Goal: Task Accomplishment & Management: Manage account settings

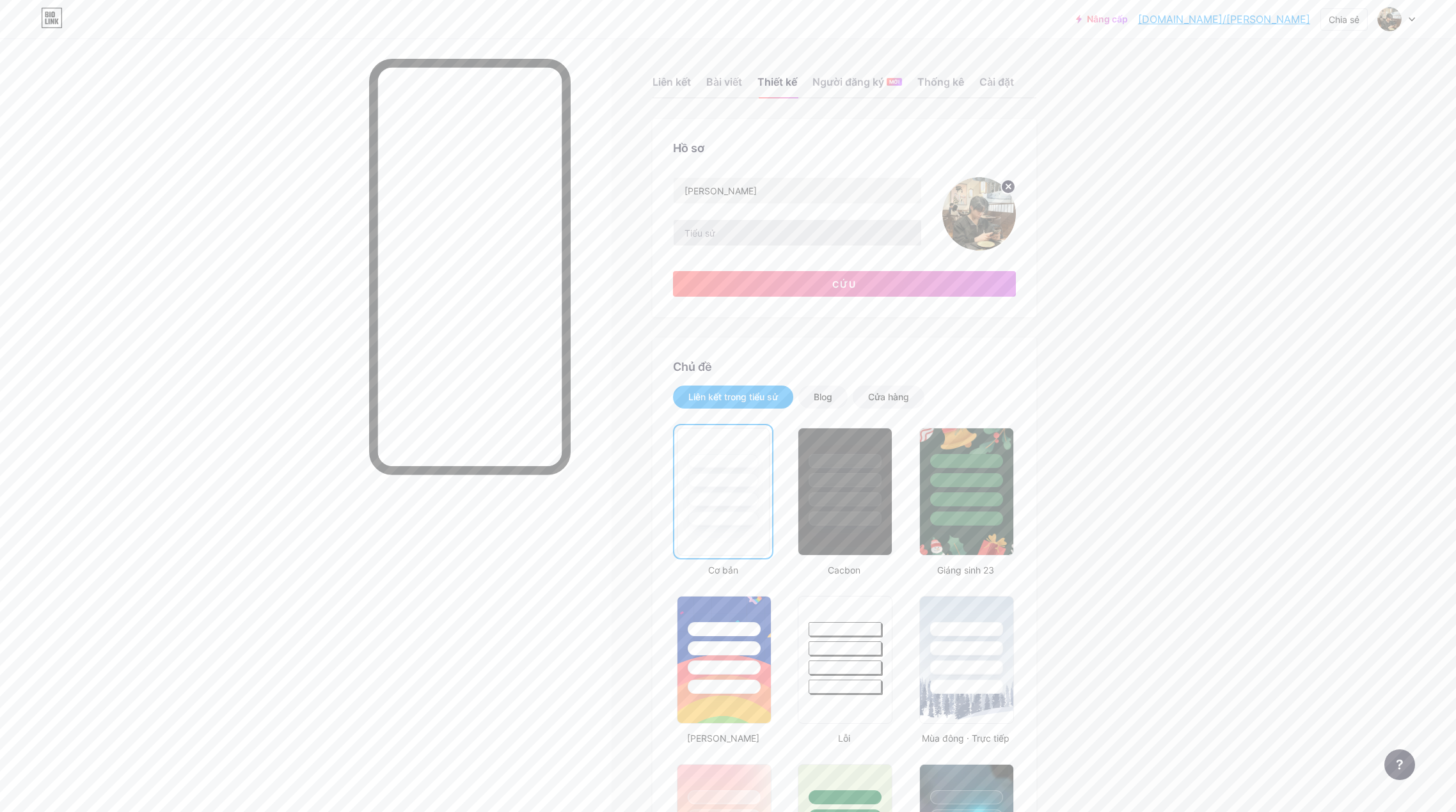
click at [775, 237] on input "text" at bounding box center [797, 233] width 248 height 26
type input "s"
click at [739, 236] on input "Shop" at bounding box center [797, 233] width 248 height 26
type input "S"
type input "Bio Mới - Nâng Tầm Trải Nhiệm Khách Hàng"
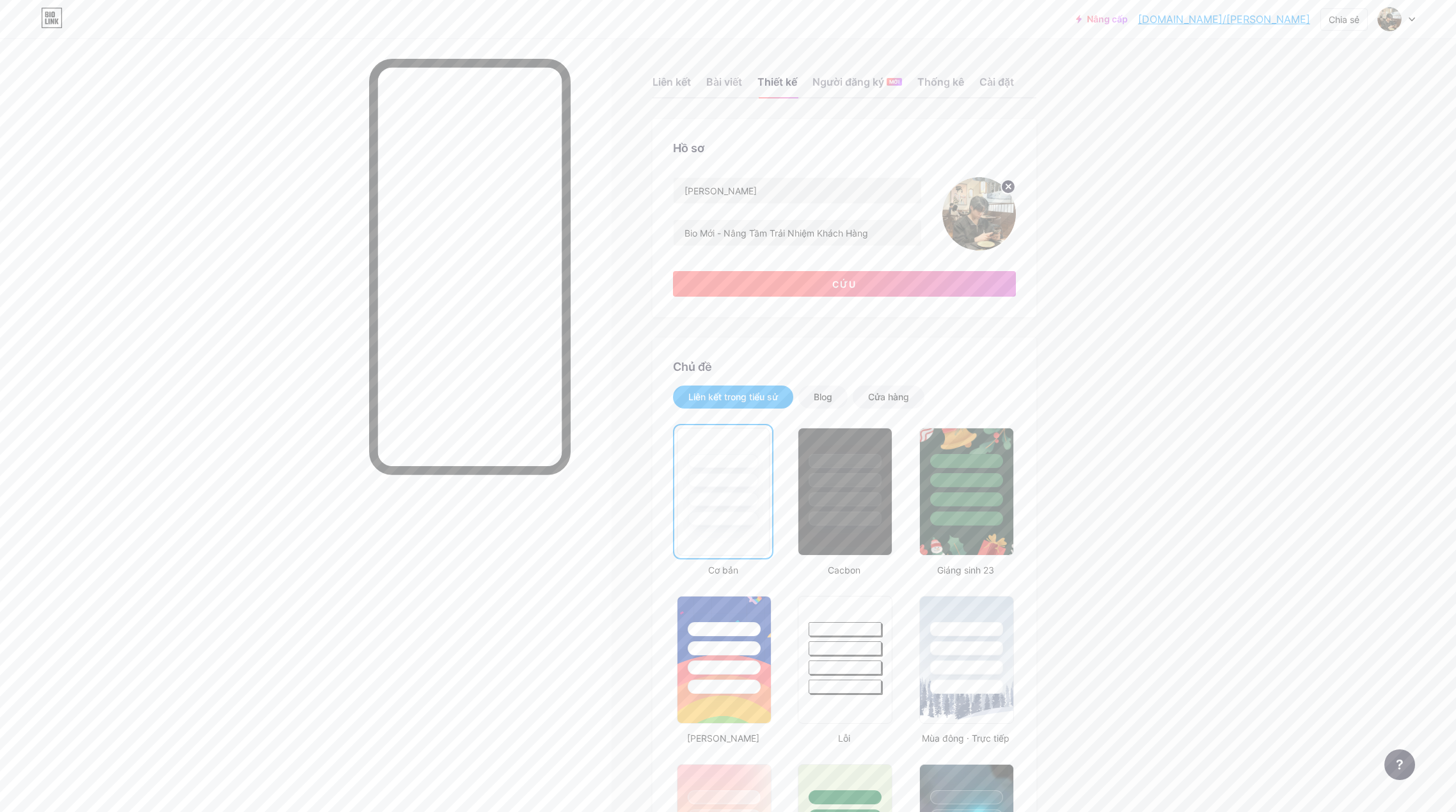
click at [808, 282] on button "Cứu" at bounding box center [844, 284] width 343 height 26
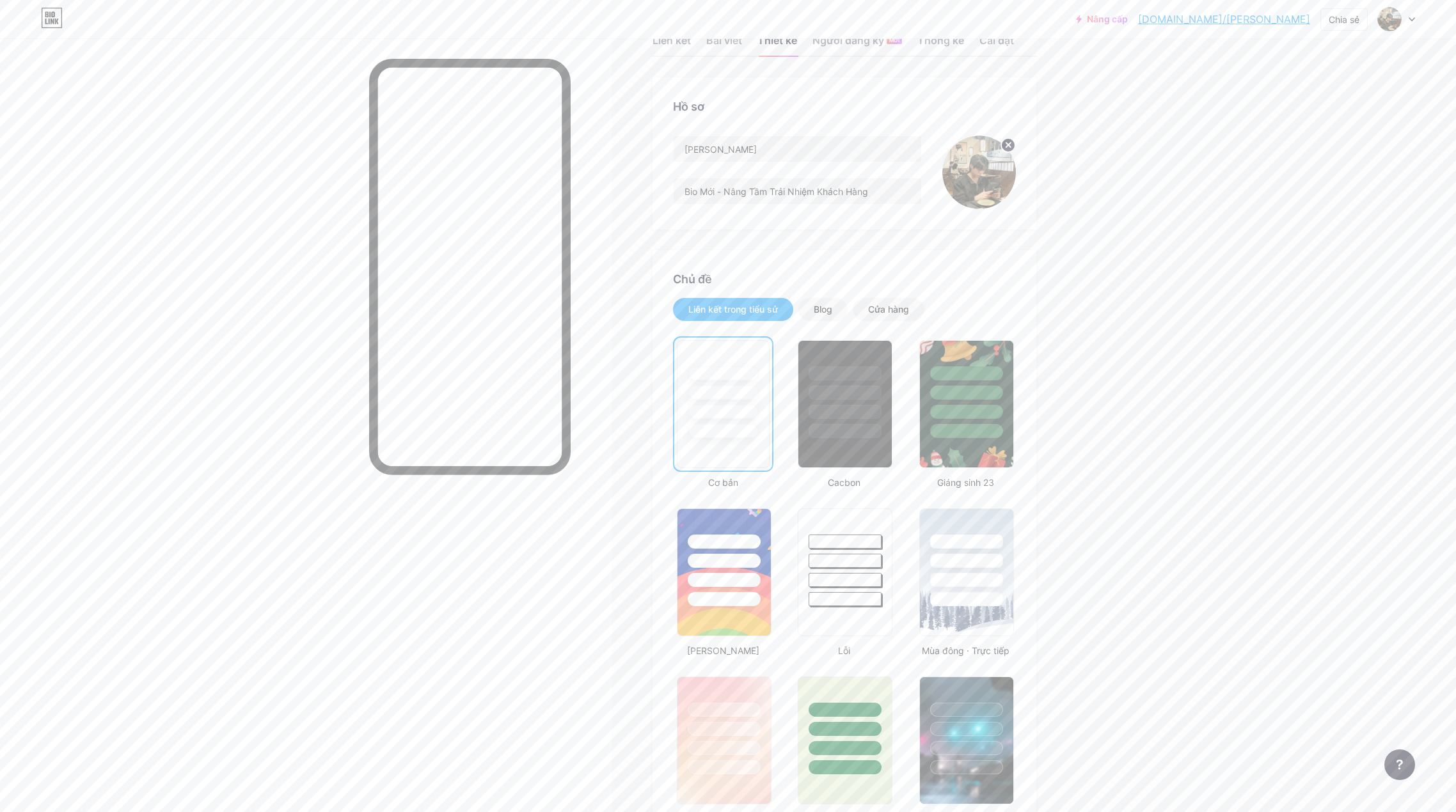
scroll to position [64, 0]
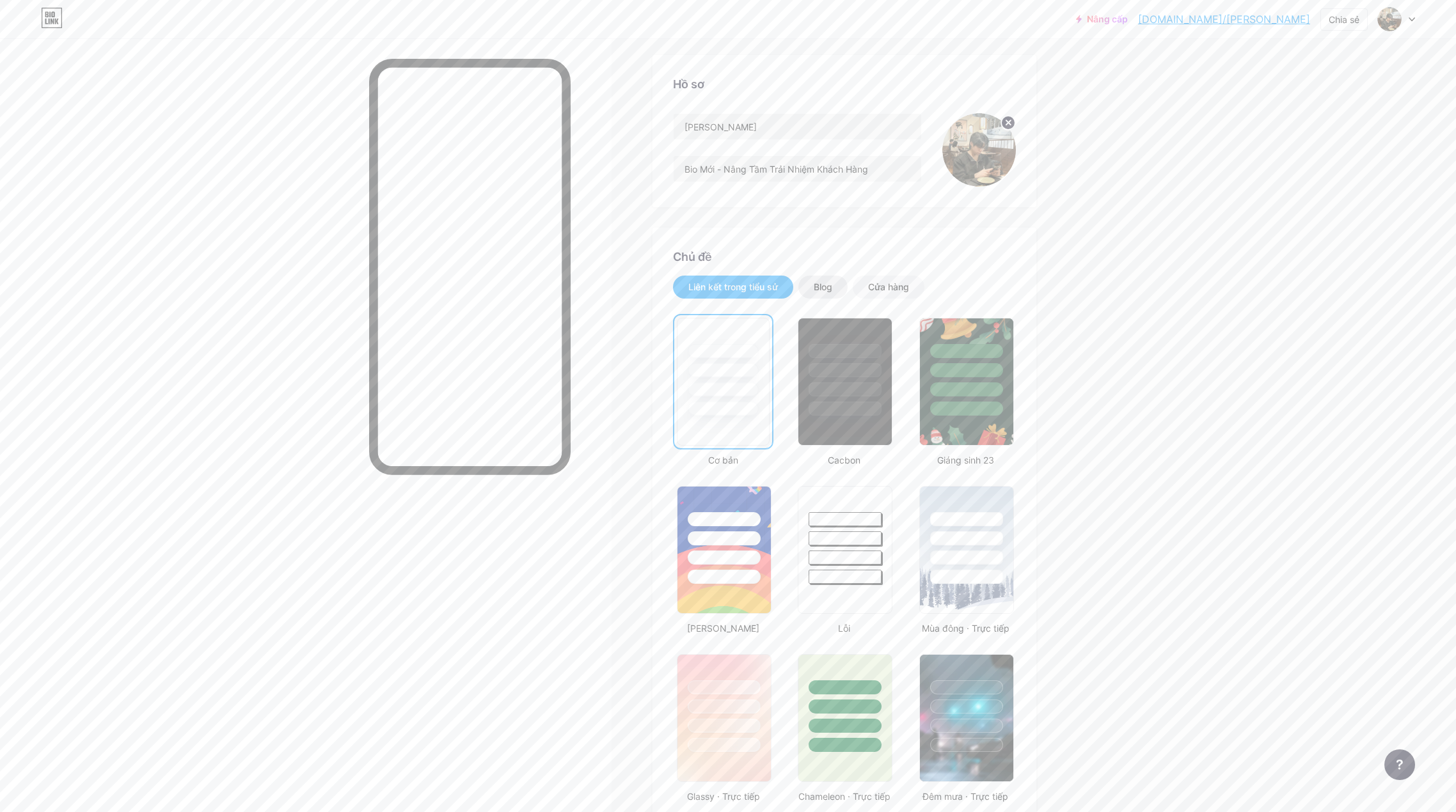
click at [832, 288] on font "Blog" at bounding box center [823, 287] width 19 height 11
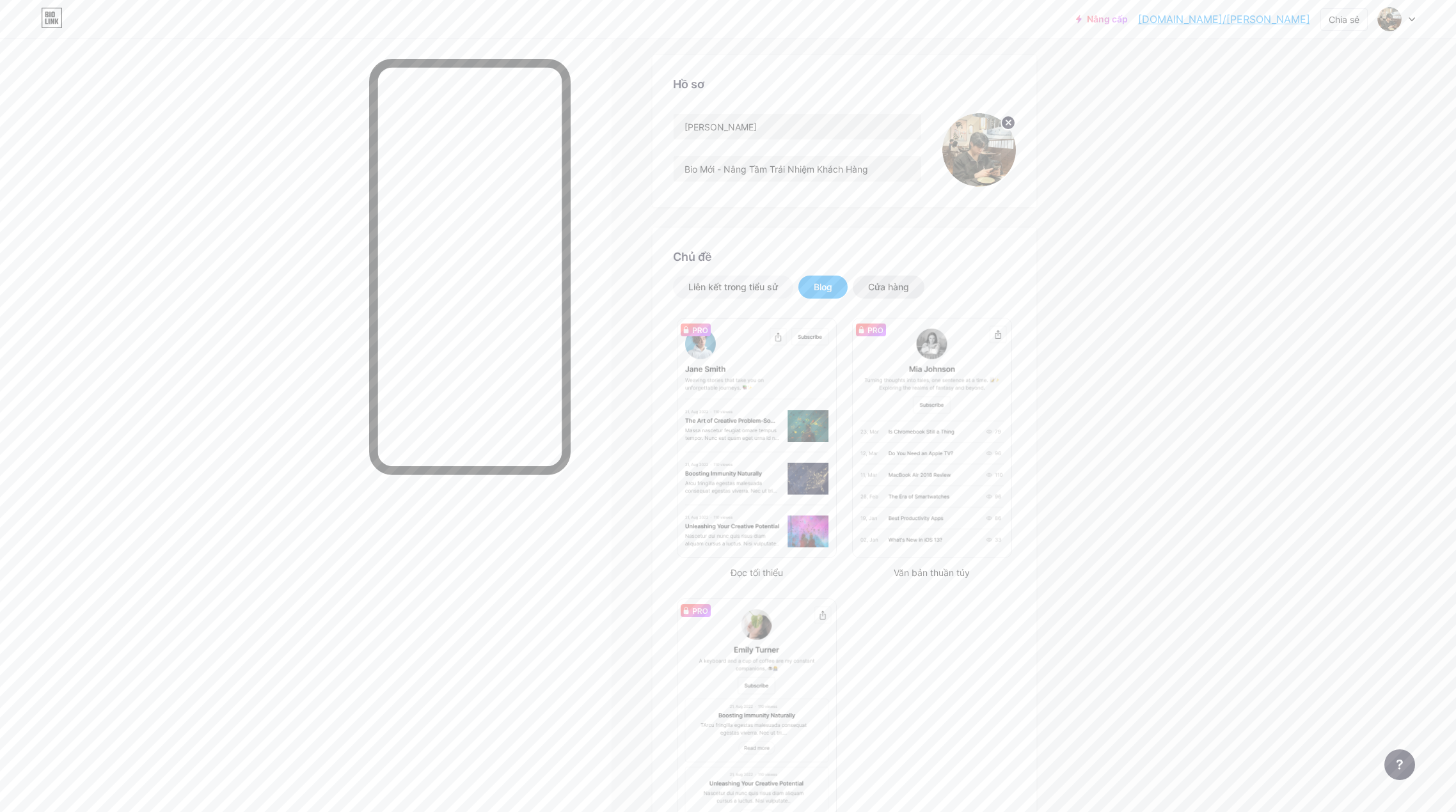
click at [889, 286] on font "Cửa hàng" at bounding box center [888, 287] width 41 height 11
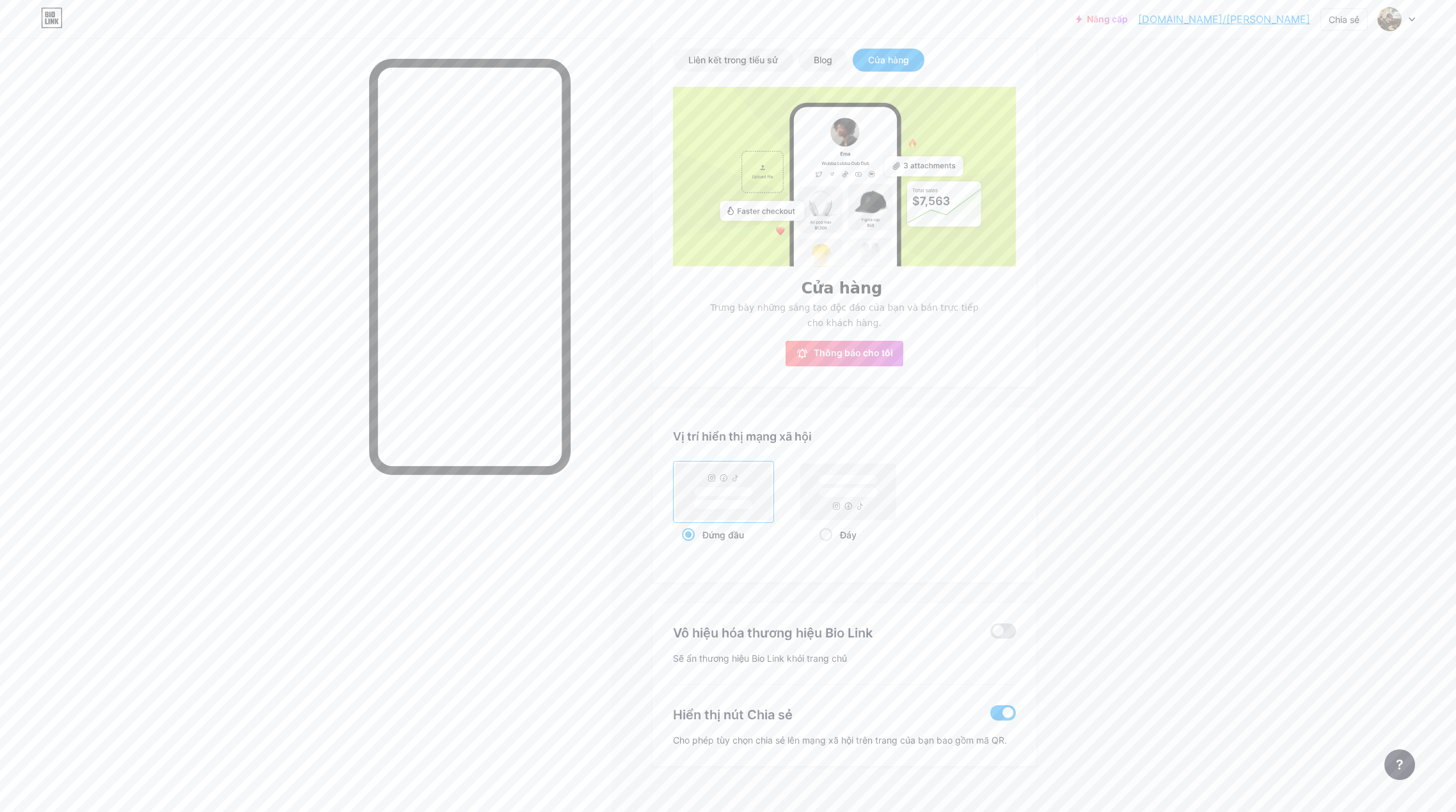
scroll to position [310, 0]
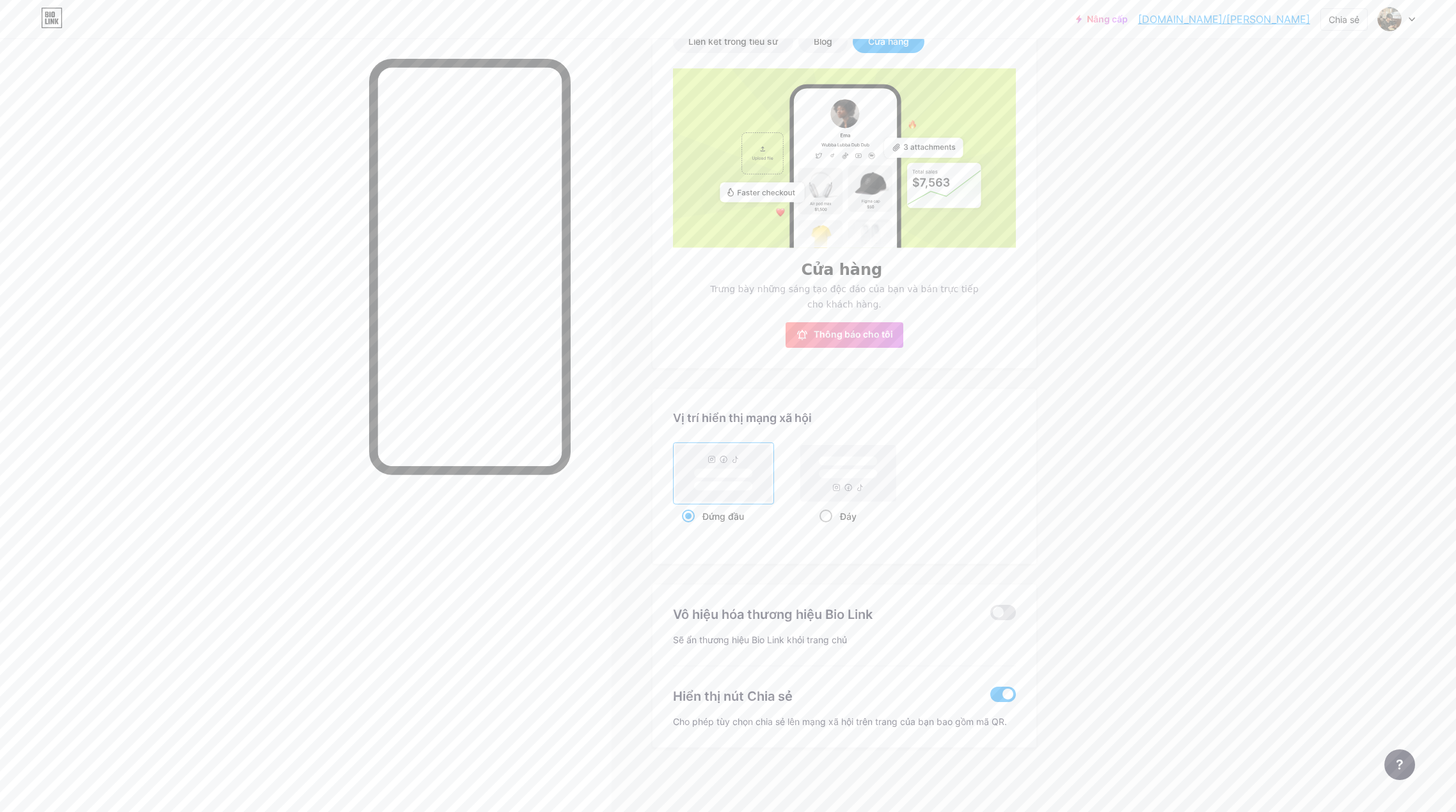
click at [832, 518] on span at bounding box center [825, 515] width 13 height 13
click at [828, 528] on input "Đáy" at bounding box center [824, 532] width 9 height 9
radio input "true"
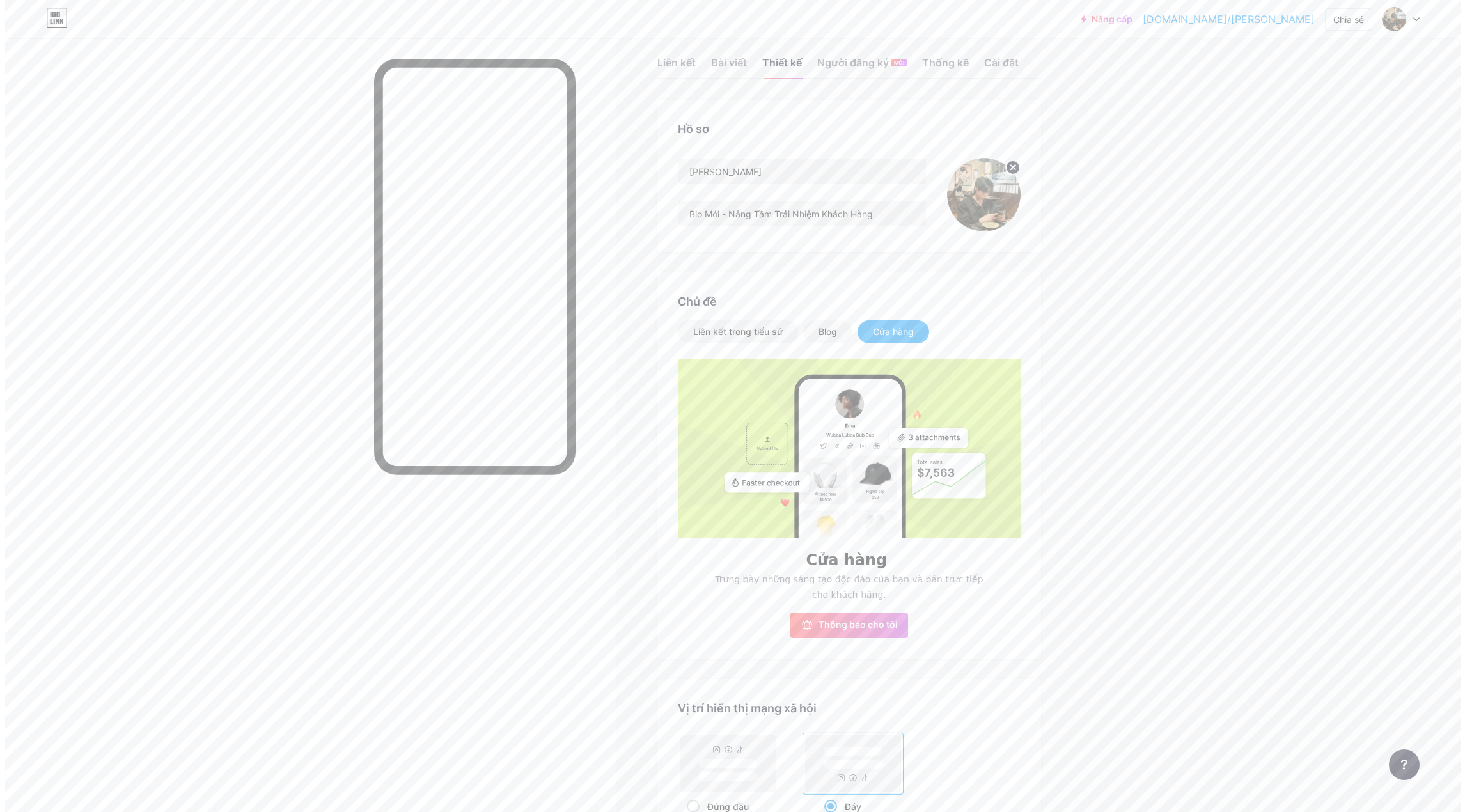
scroll to position [0, 0]
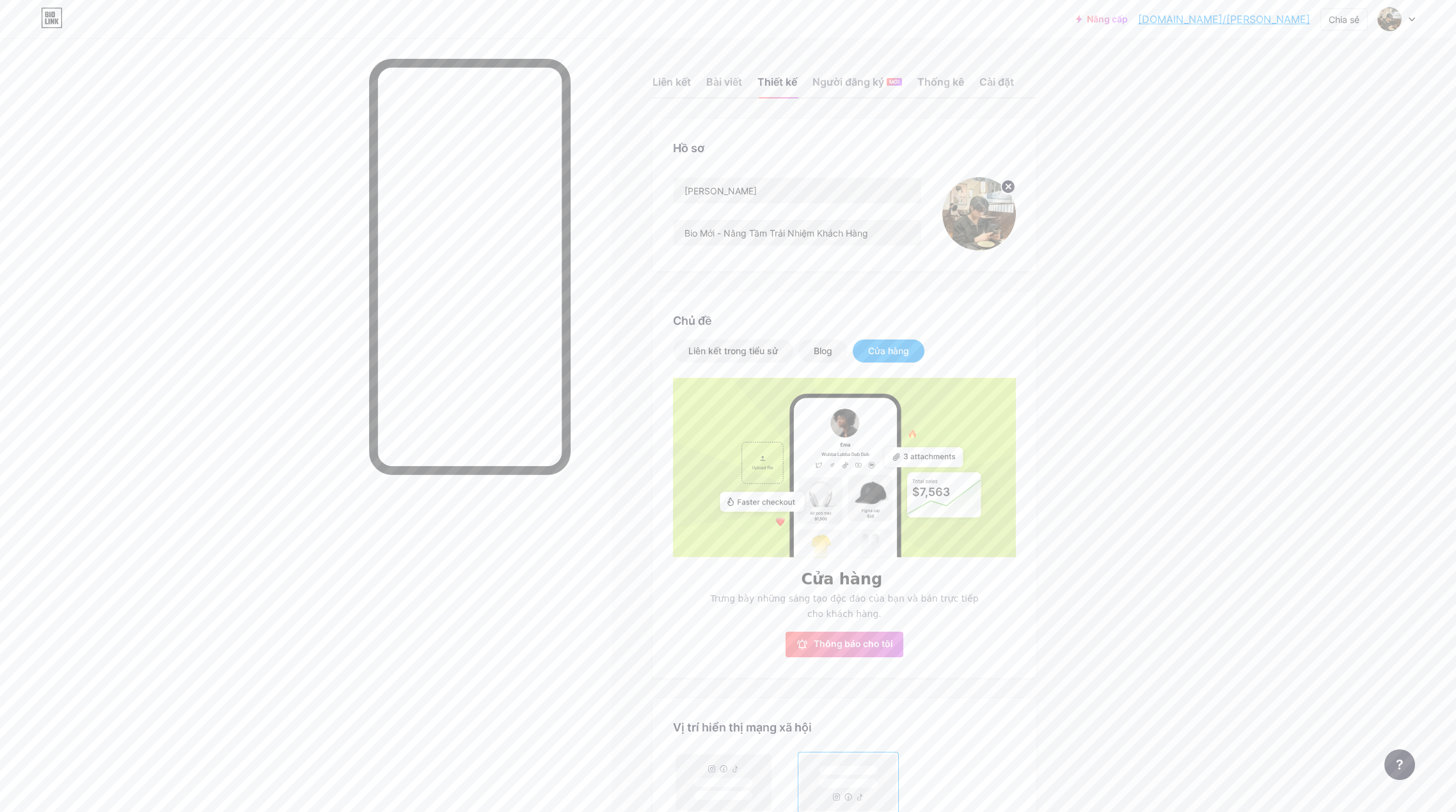
click at [701, 84] on div "Liên kết Bài viết Thiết kế Người đăng ký MỚI Thống kê Cài đặt" at bounding box center [844, 76] width 384 height 44
click at [689, 82] on font "Liên kết" at bounding box center [671, 81] width 38 height 13
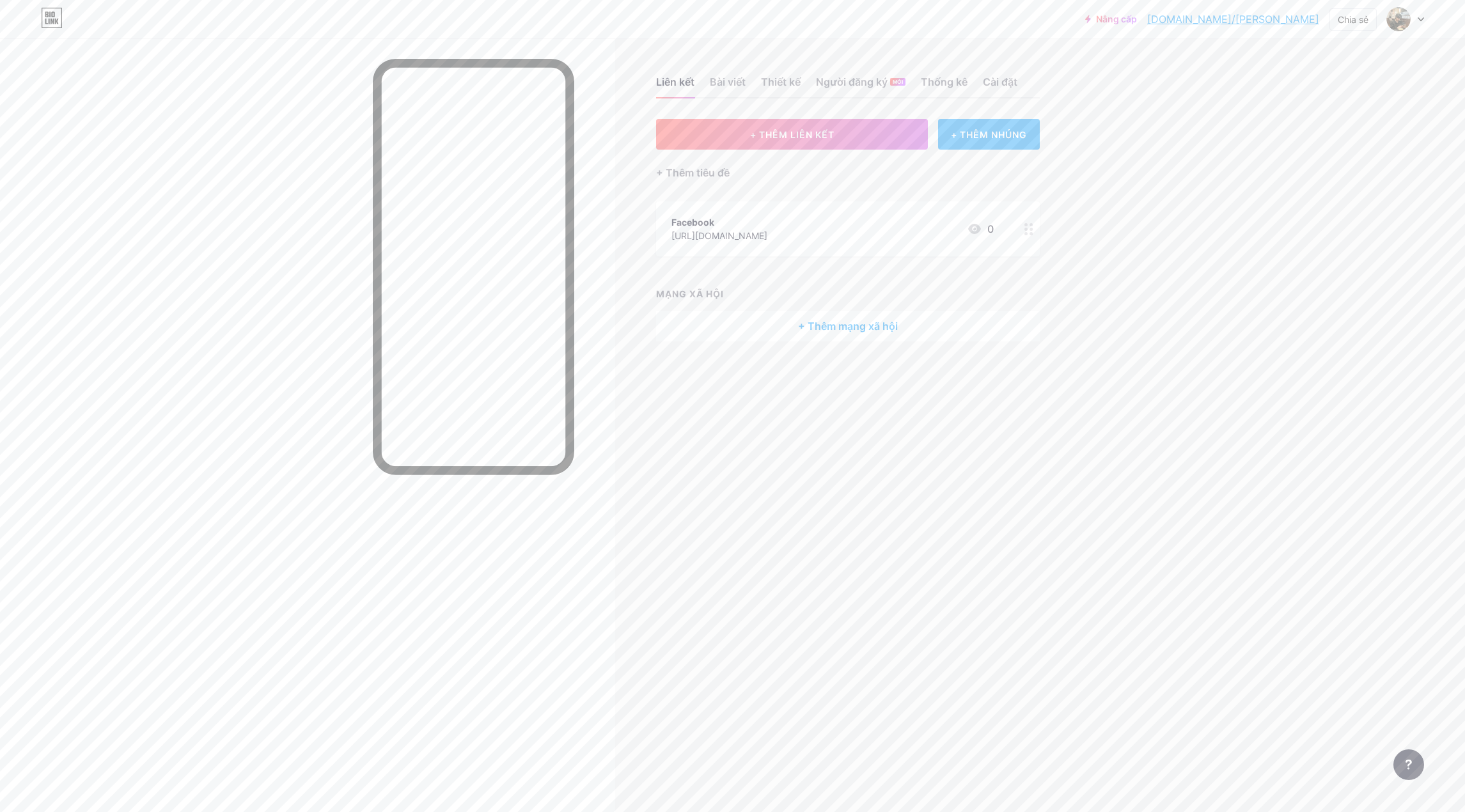
click at [993, 136] on font "+ THÊM NHÚNG" at bounding box center [988, 134] width 76 height 11
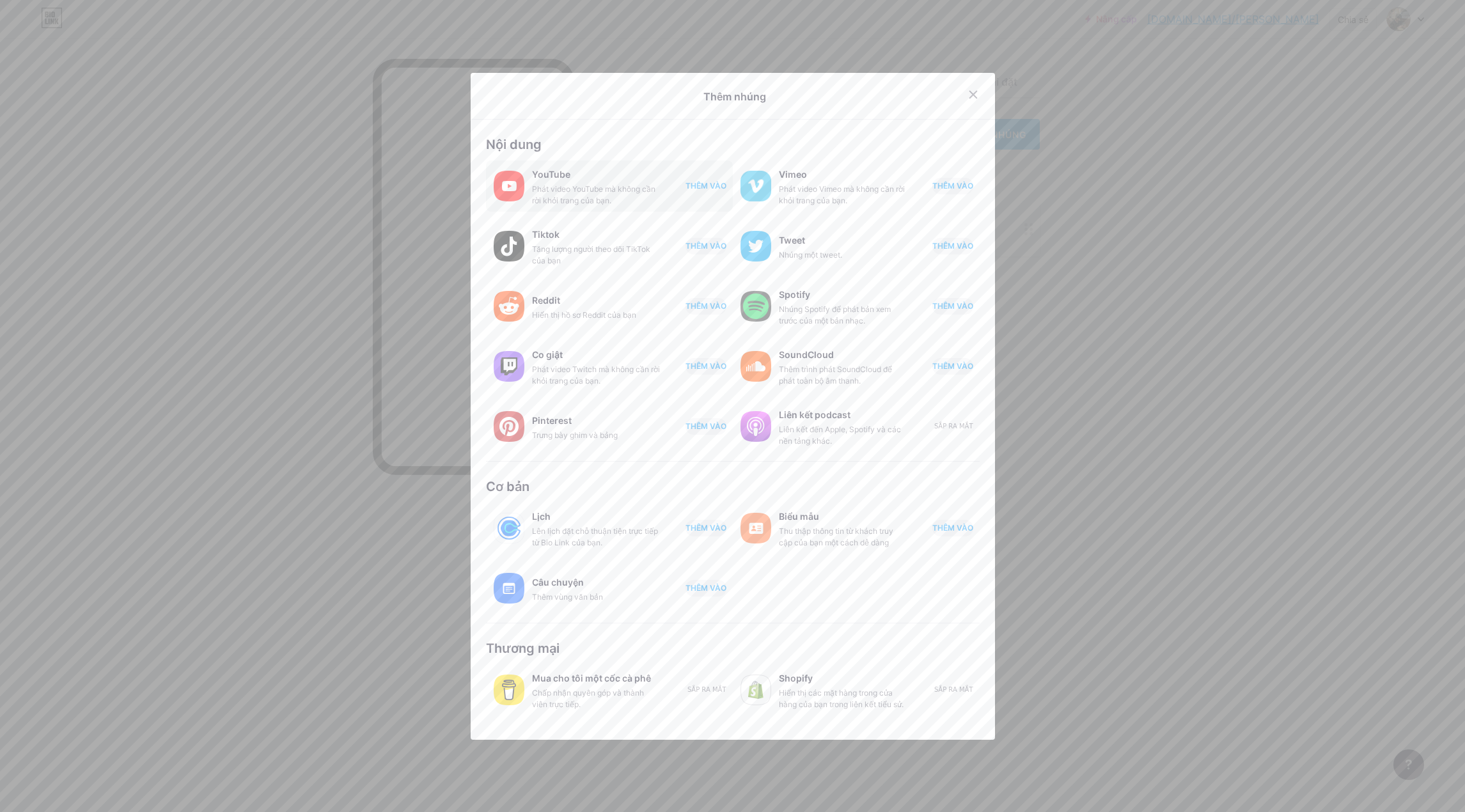
click at [707, 183] on font "THÊM VÀO" at bounding box center [706, 185] width 41 height 9
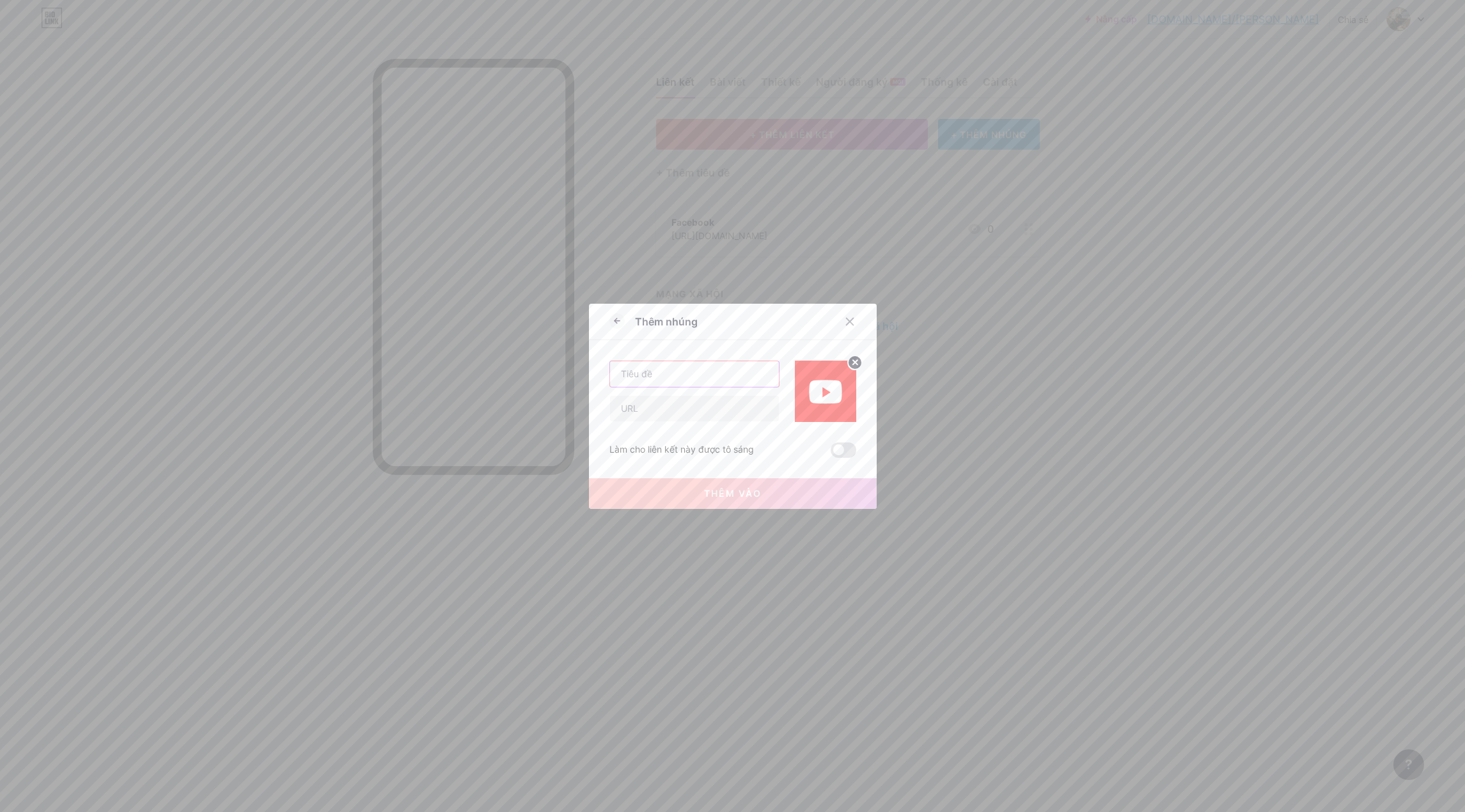
click at [731, 373] on input "text" at bounding box center [695, 374] width 169 height 26
type input "n"
type input "Nâng Cấp Tài Khoản Youtube Premium Gi"
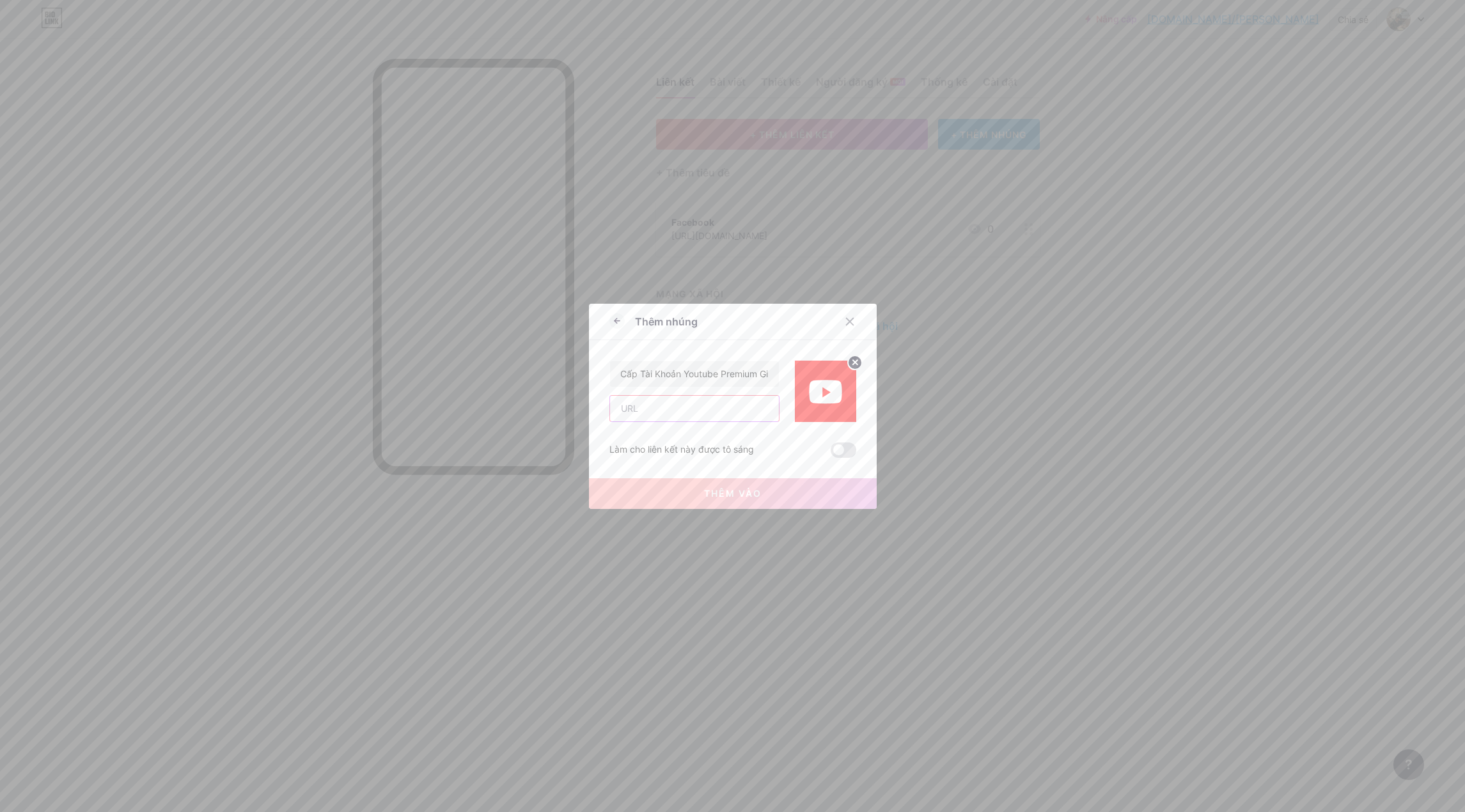
click at [663, 405] on input "text" at bounding box center [695, 409] width 169 height 26
paste input "[URL][DOMAIN_NAME]"
type input "[URL][DOMAIN_NAME]"
drag, startPoint x: 764, startPoint y: 397, endPoint x: 550, endPoint y: 412, distance: 214.5
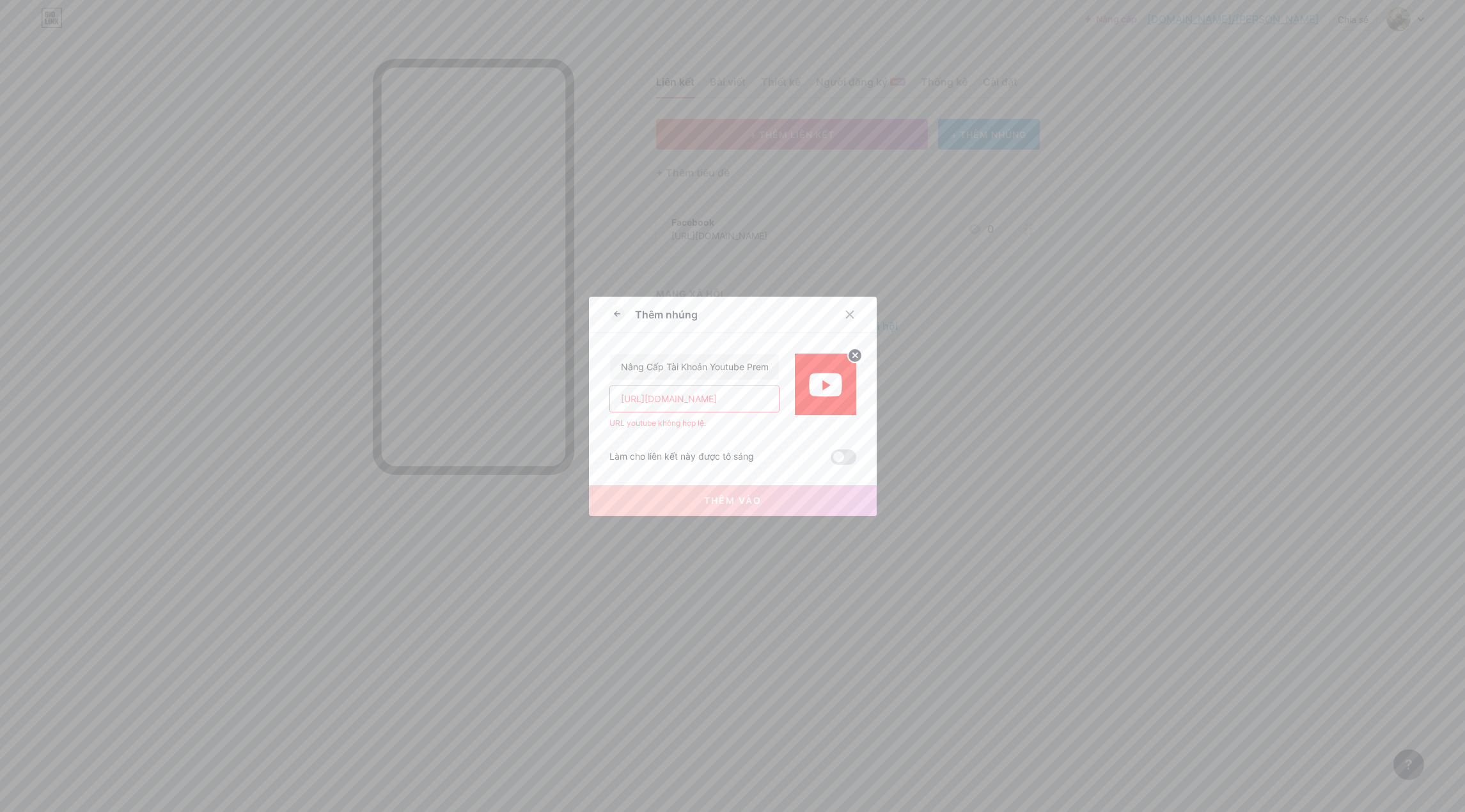
click at [550, 412] on div "Thêm nhúng Nâng Cấp Tài Khoản Youtube Premium Gi [URL][DOMAIN_NAME] URL youtube…" at bounding box center [732, 406] width 1465 height 812
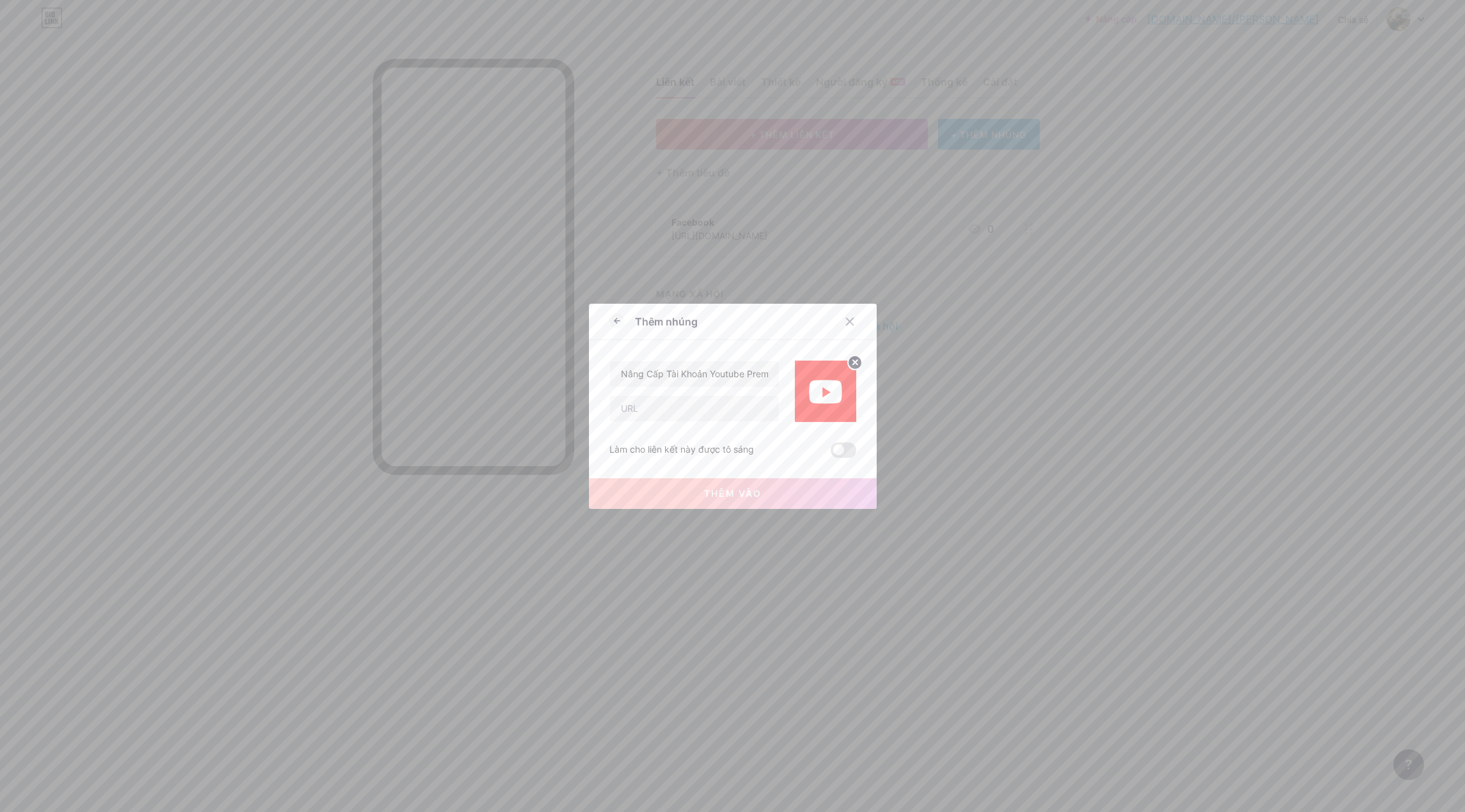
click at [762, 502] on button "Thêm vào" at bounding box center [732, 494] width 288 height 31
click at [679, 408] on input "text" at bounding box center [695, 409] width 169 height 26
click at [845, 453] on span at bounding box center [844, 450] width 26 height 15
click at [831, 453] on input "checkbox" at bounding box center [831, 453] width 0 height 0
click at [755, 492] on font "Thêm vào" at bounding box center [732, 493] width 57 height 11
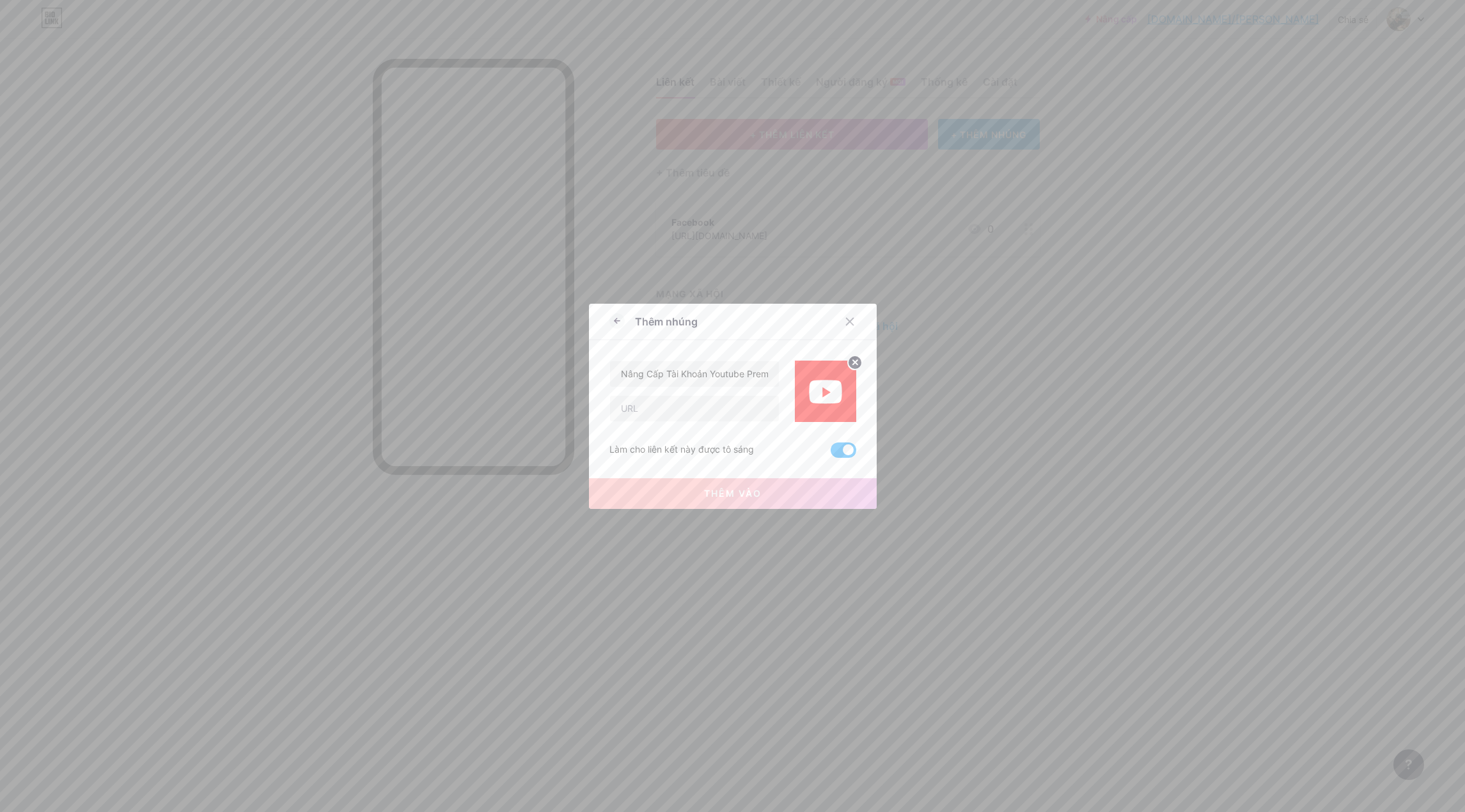
click at [837, 448] on span at bounding box center [844, 450] width 26 height 15
click at [831, 453] on input "checkbox" at bounding box center [831, 453] width 0 height 0
click at [736, 415] on input "text" at bounding box center [695, 409] width 169 height 26
paste input "[URL][DOMAIN_NAME]"
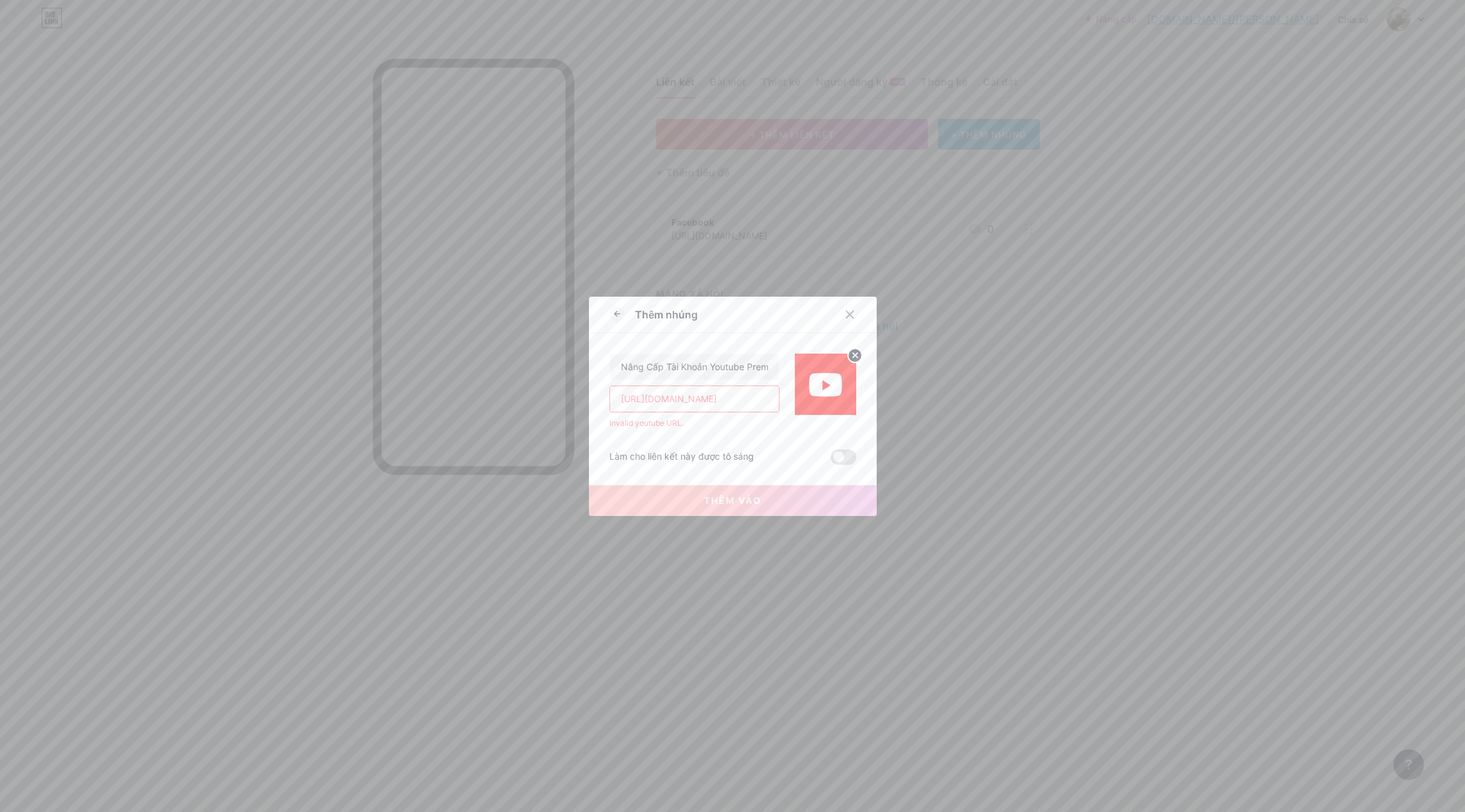
scroll to position [0, 113]
type input "[URL][DOMAIN_NAME]"
click at [852, 310] on div at bounding box center [850, 314] width 23 height 23
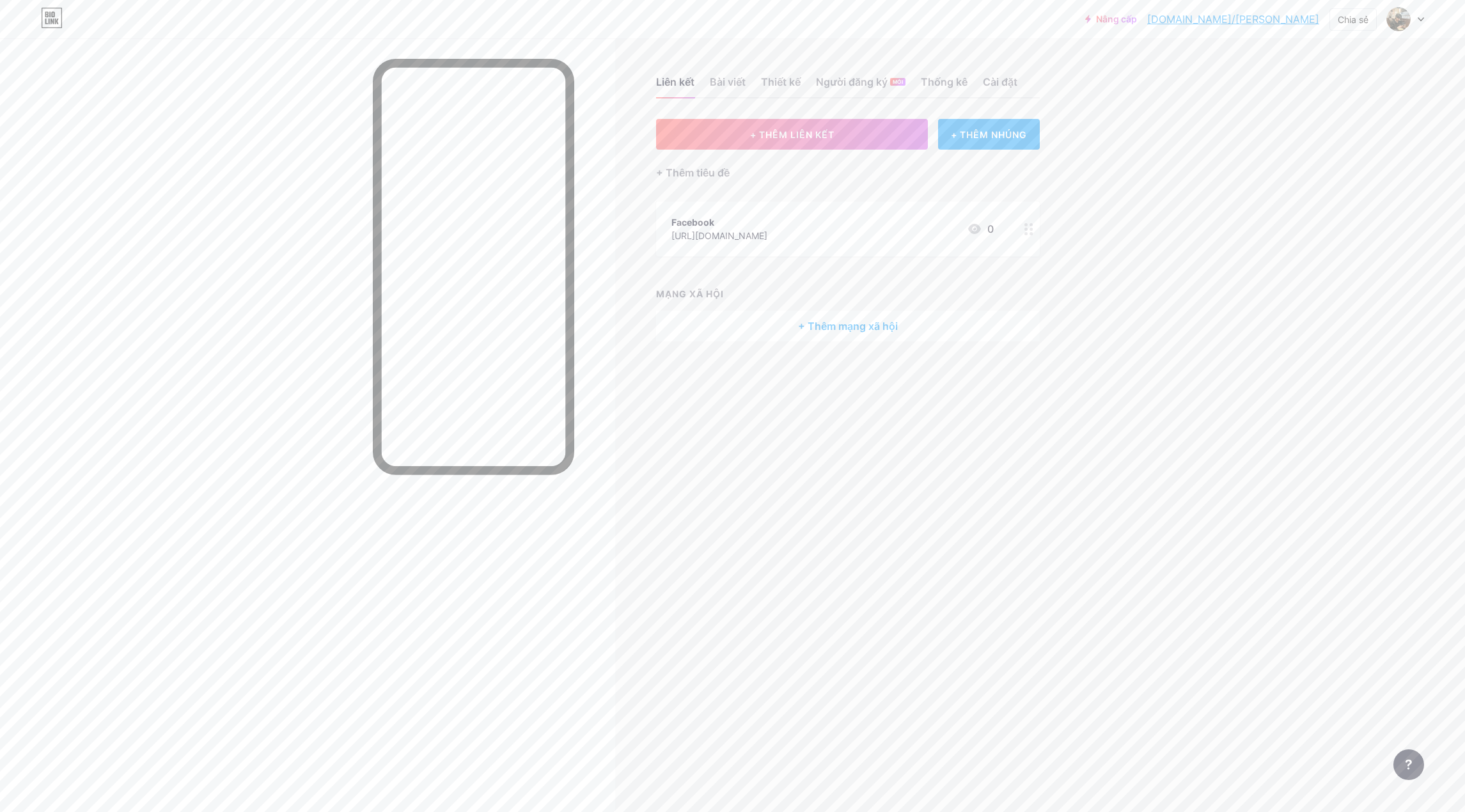
click at [1029, 235] on div at bounding box center [1028, 229] width 21 height 55
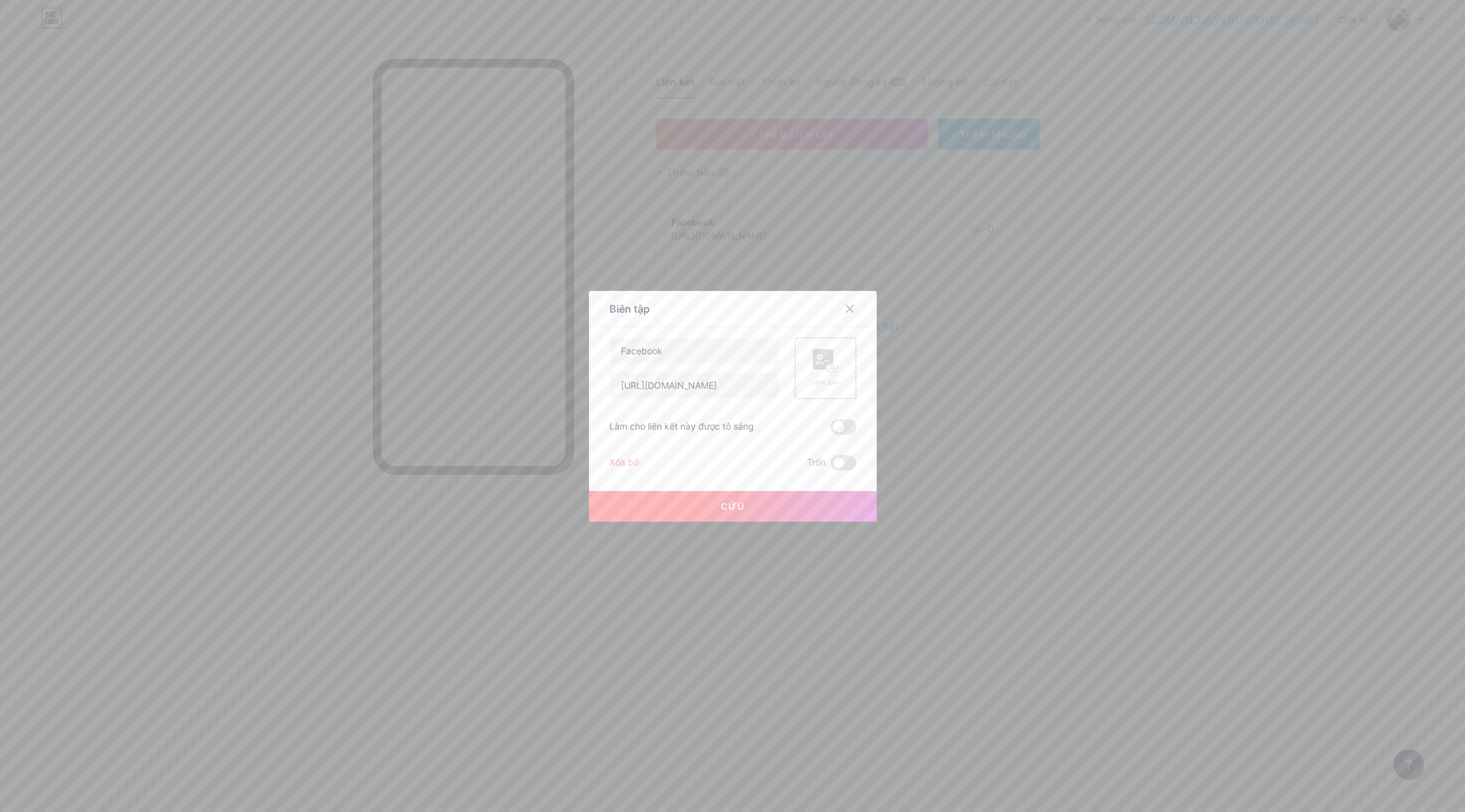
click at [614, 456] on font "Xóa bỏ" at bounding box center [624, 461] width 29 height 11
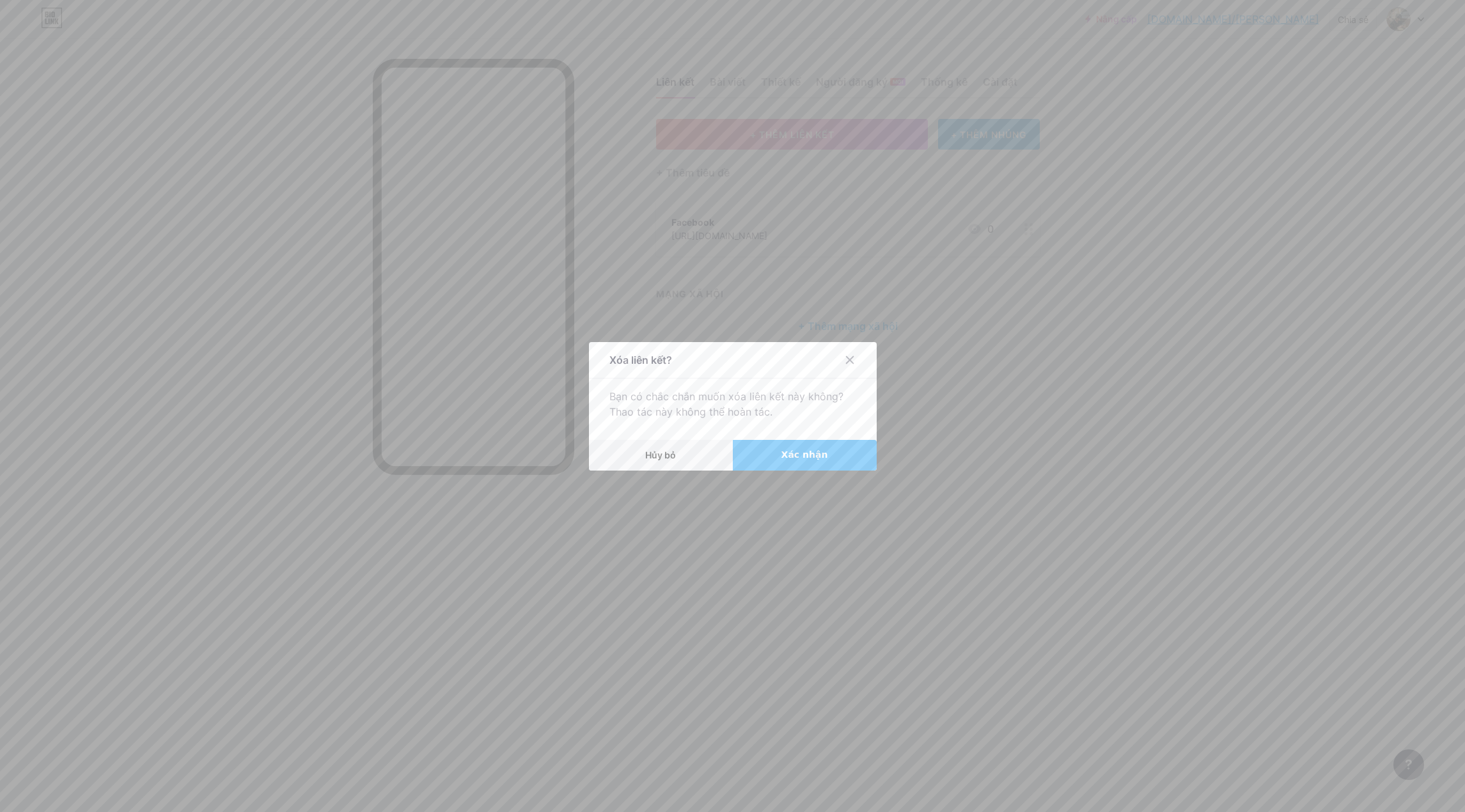
click at [795, 453] on font "Xác nhận" at bounding box center [805, 455] width 47 height 10
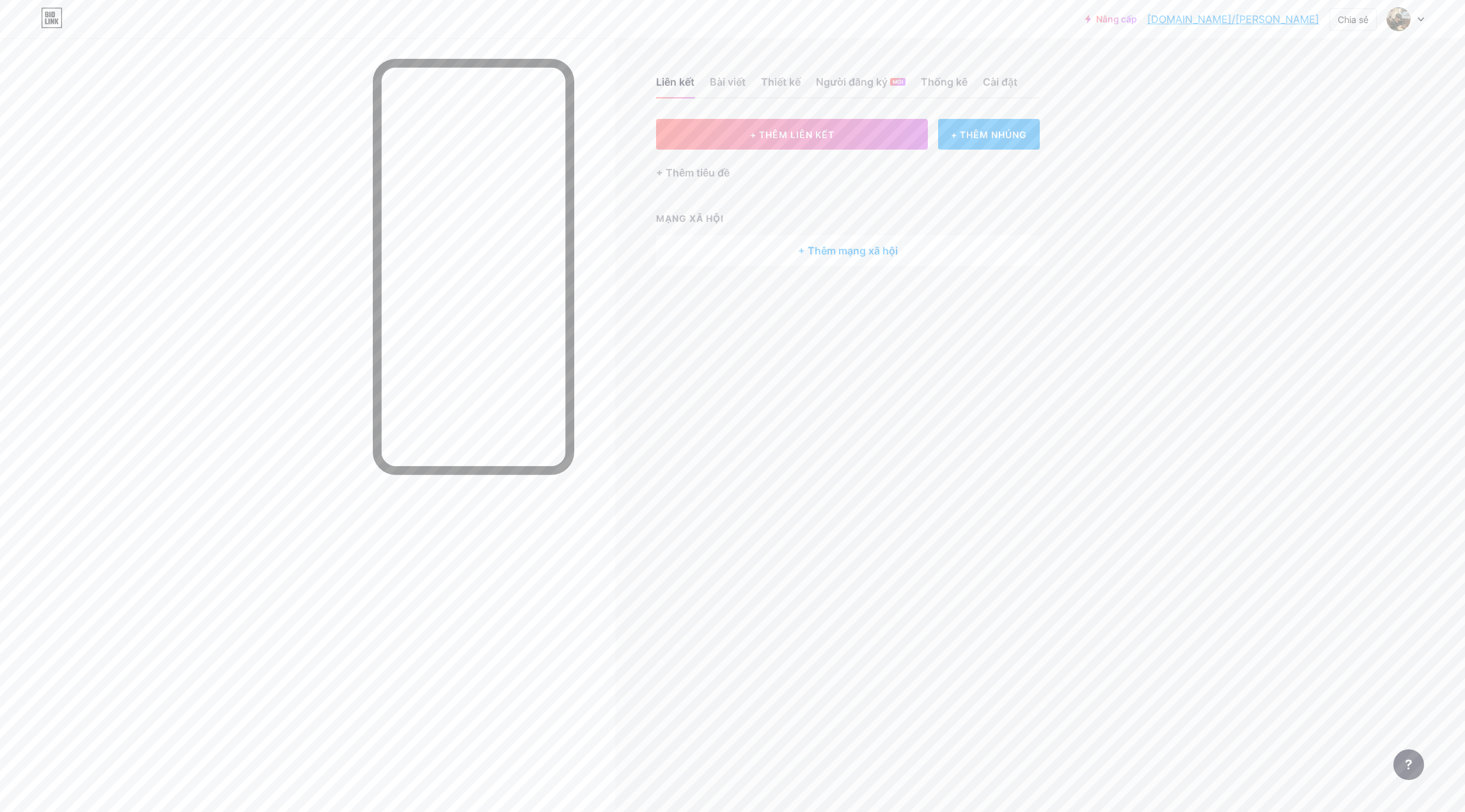
click at [1012, 122] on div "+ THÊM NHÚNG" at bounding box center [988, 134] width 102 height 31
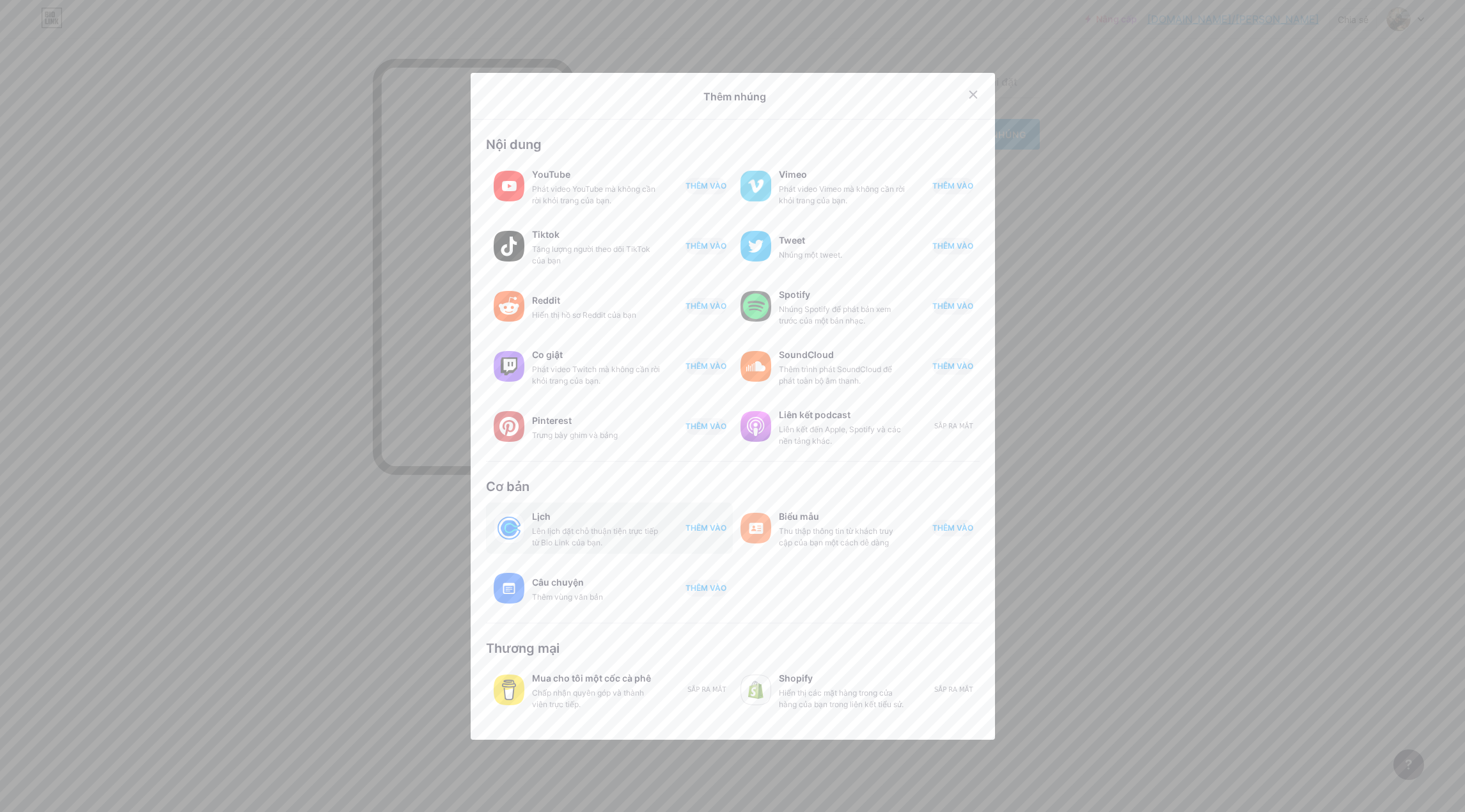
click at [702, 524] on font "THÊM VÀO" at bounding box center [706, 527] width 41 height 9
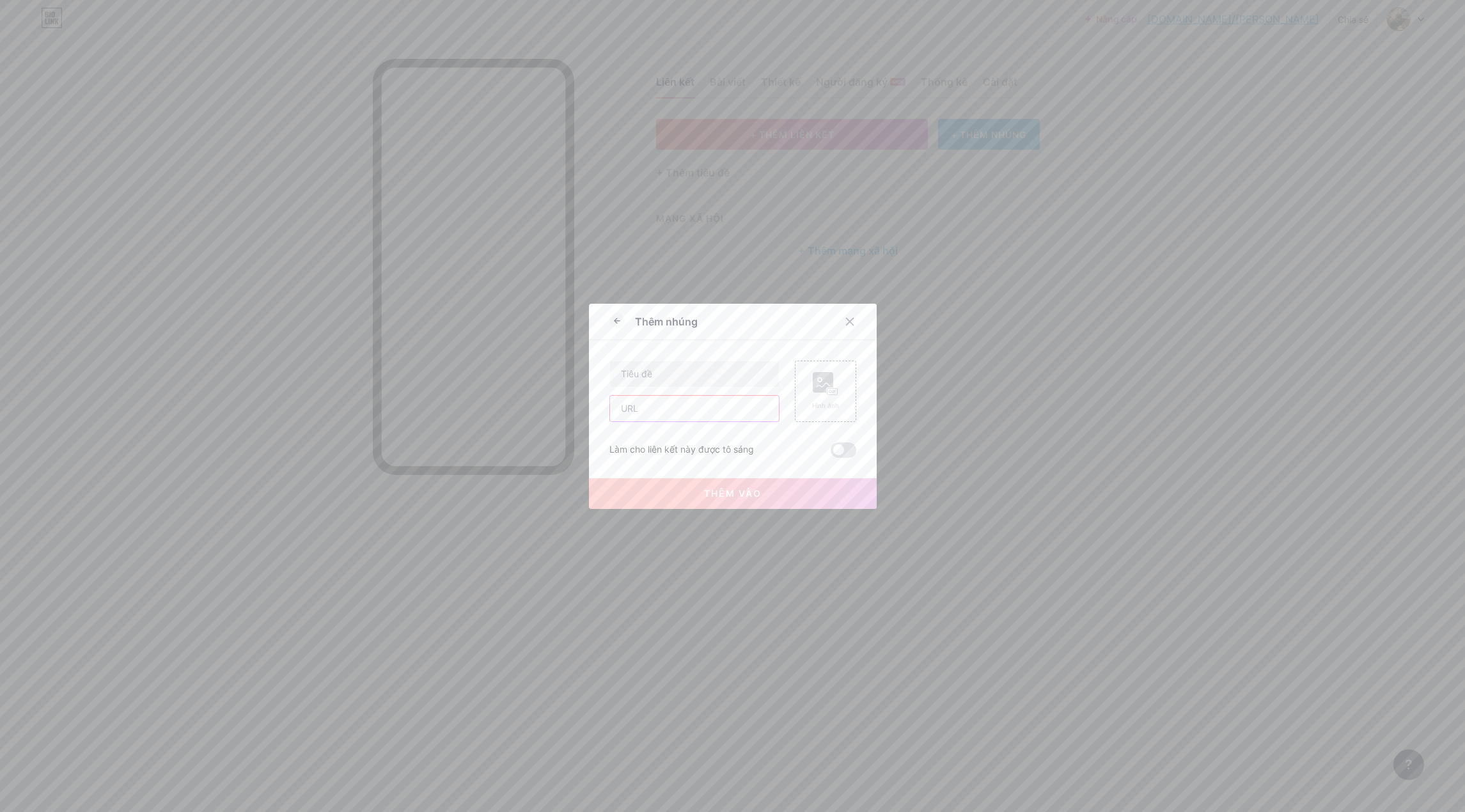
click at [712, 411] on input "text" at bounding box center [695, 409] width 169 height 26
paste input "[URL][DOMAIN_NAME]"
type input "[URL][DOMAIN_NAME]"
click at [849, 311] on div at bounding box center [850, 314] width 23 height 23
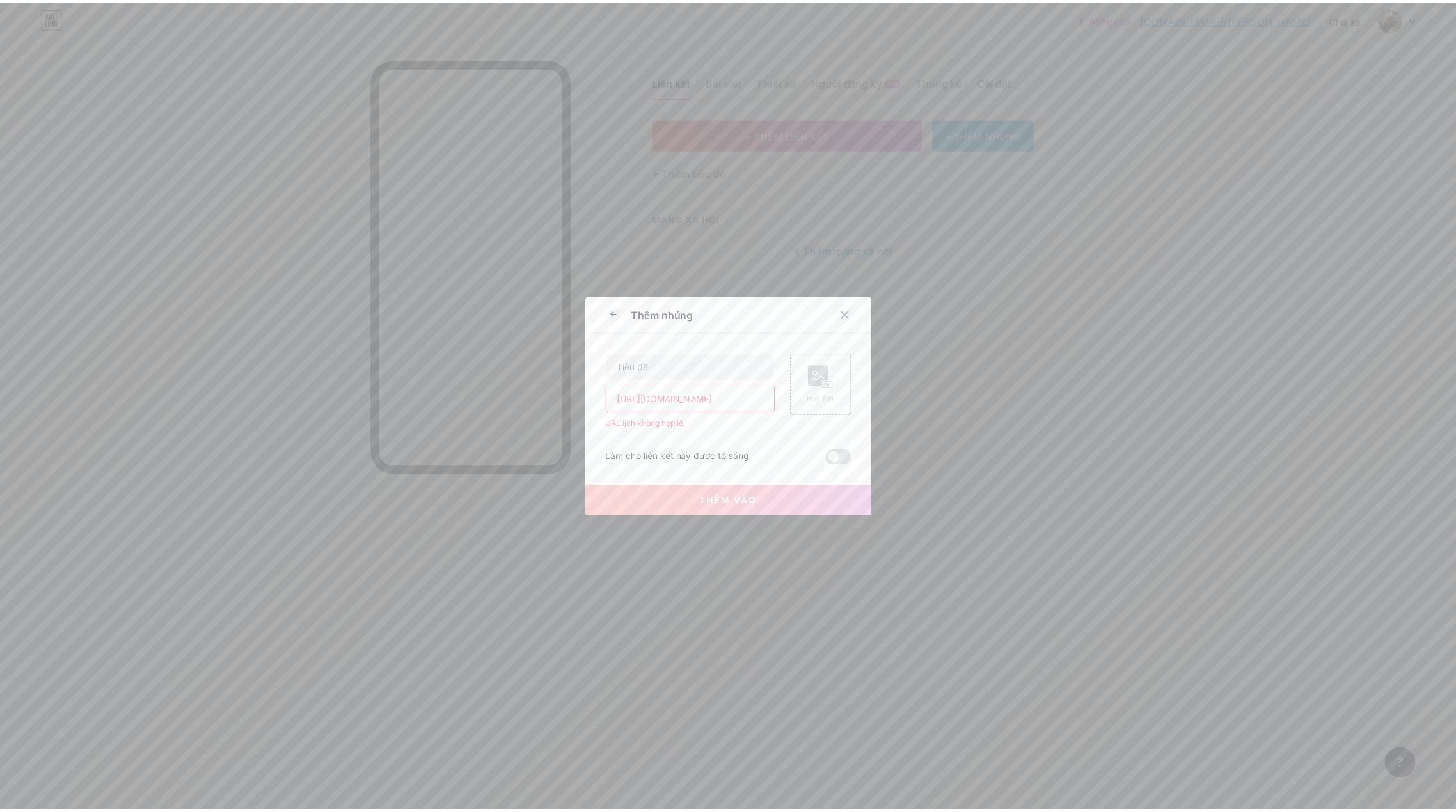
scroll to position [0, 0]
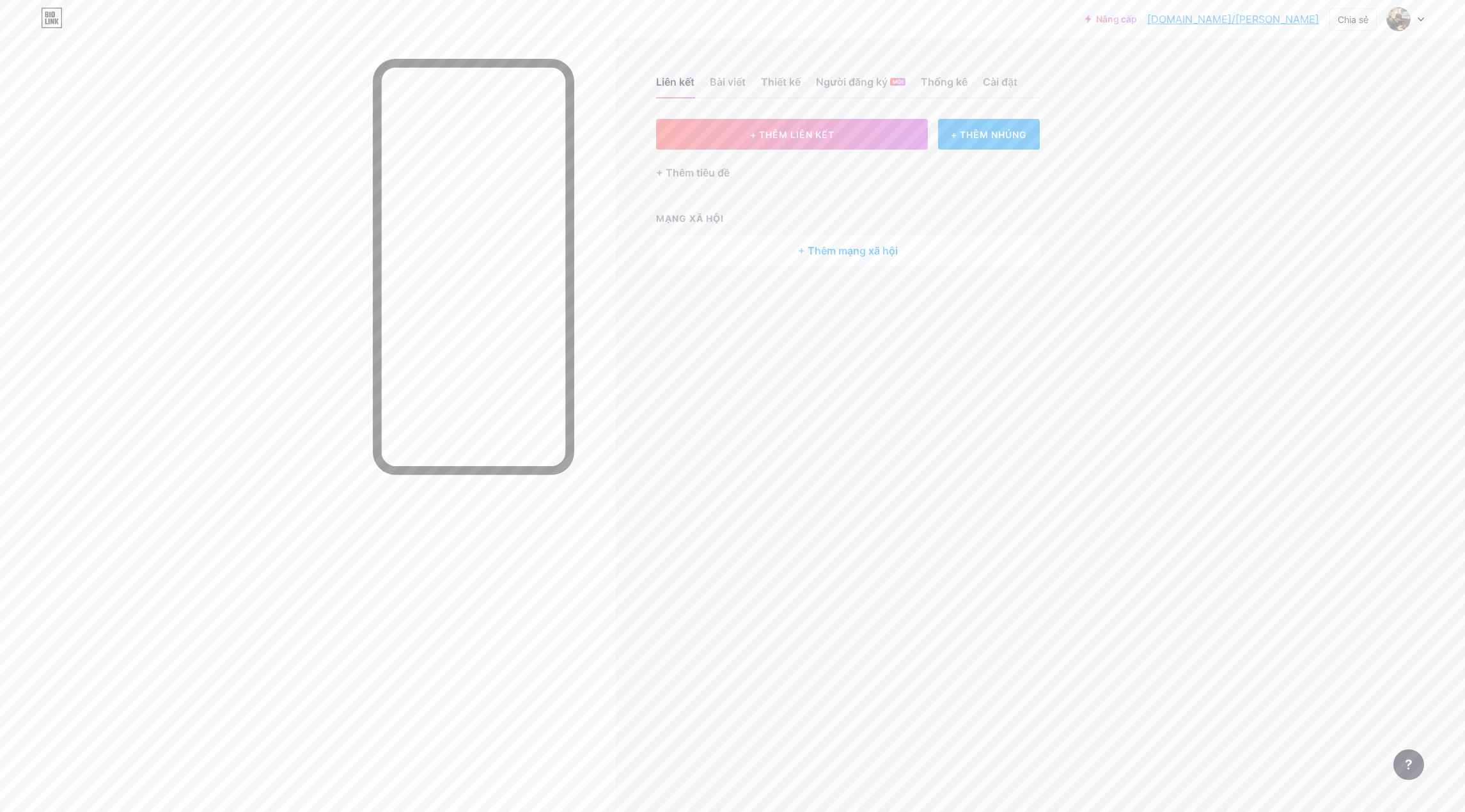
click at [1202, 275] on div "Nâng cấp [DOMAIN_NAME]/[PERSON_NAME]... [DOMAIN_NAME]/nguyentozv Chia sẻ Chuyển…" at bounding box center [732, 406] width 1465 height 812
click at [879, 83] on font "Người đăng ký" at bounding box center [852, 81] width 72 height 13
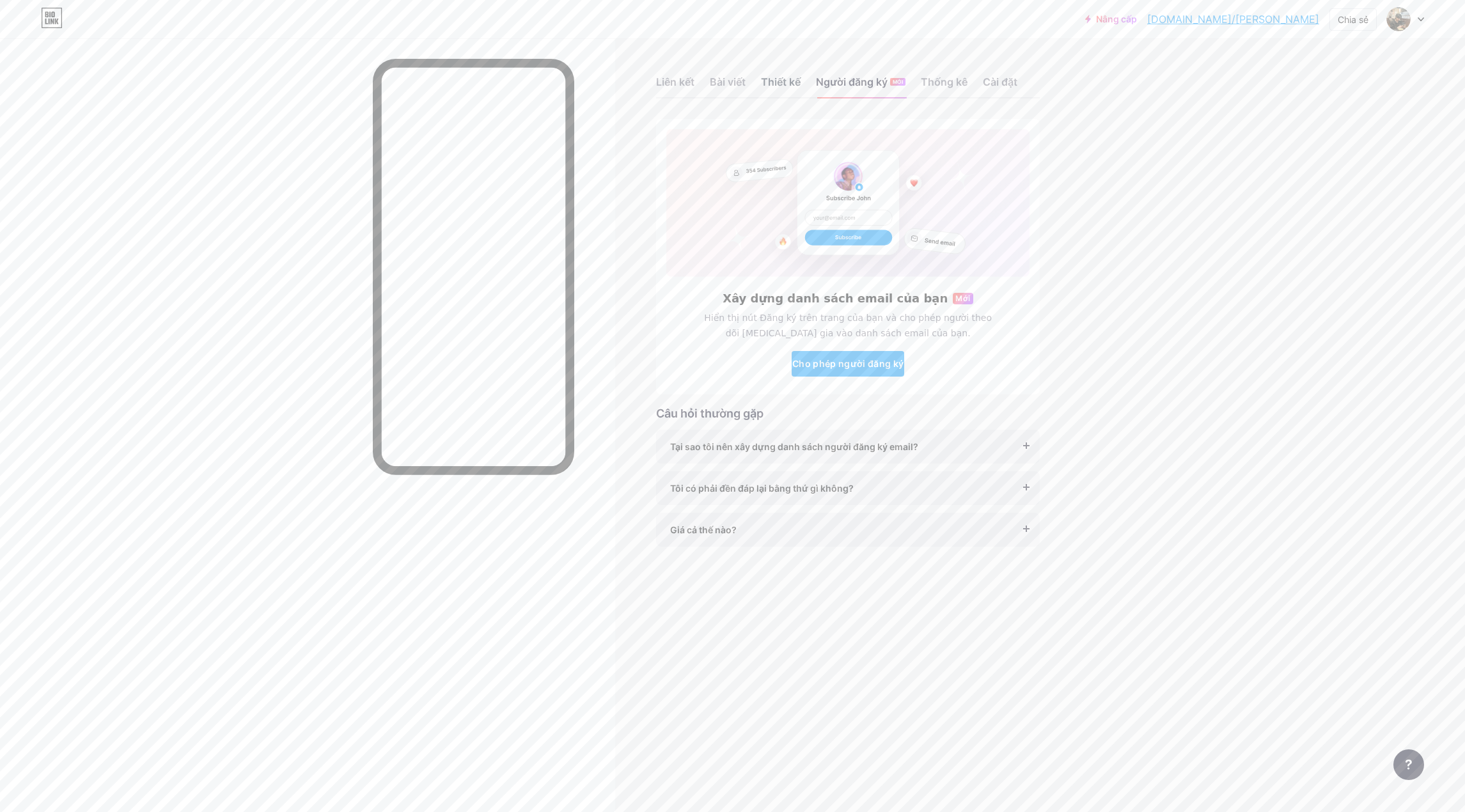
click at [786, 85] on font "Thiết kế" at bounding box center [781, 81] width 39 height 13
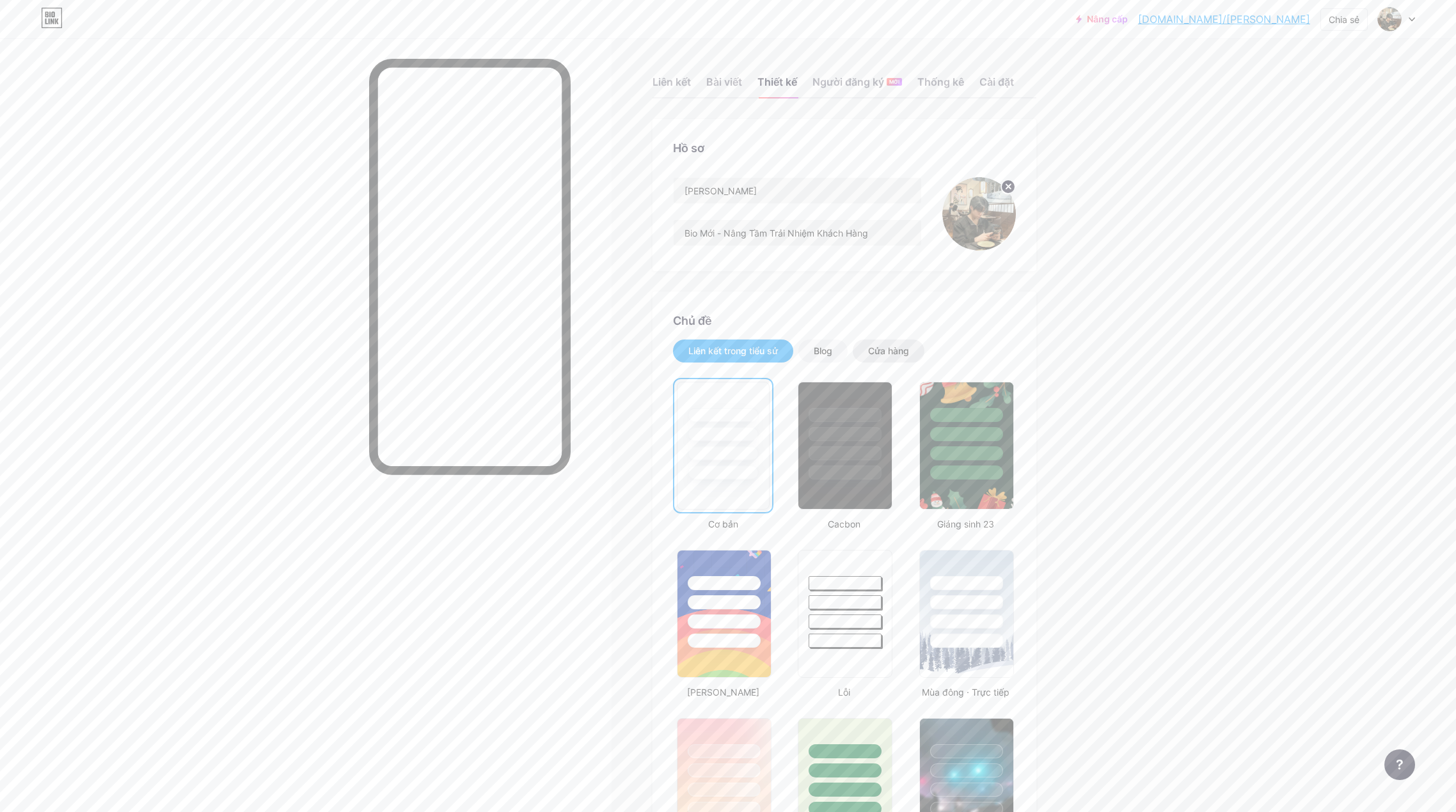
click at [865, 354] on div "Cửa hàng" at bounding box center [888, 351] width 72 height 23
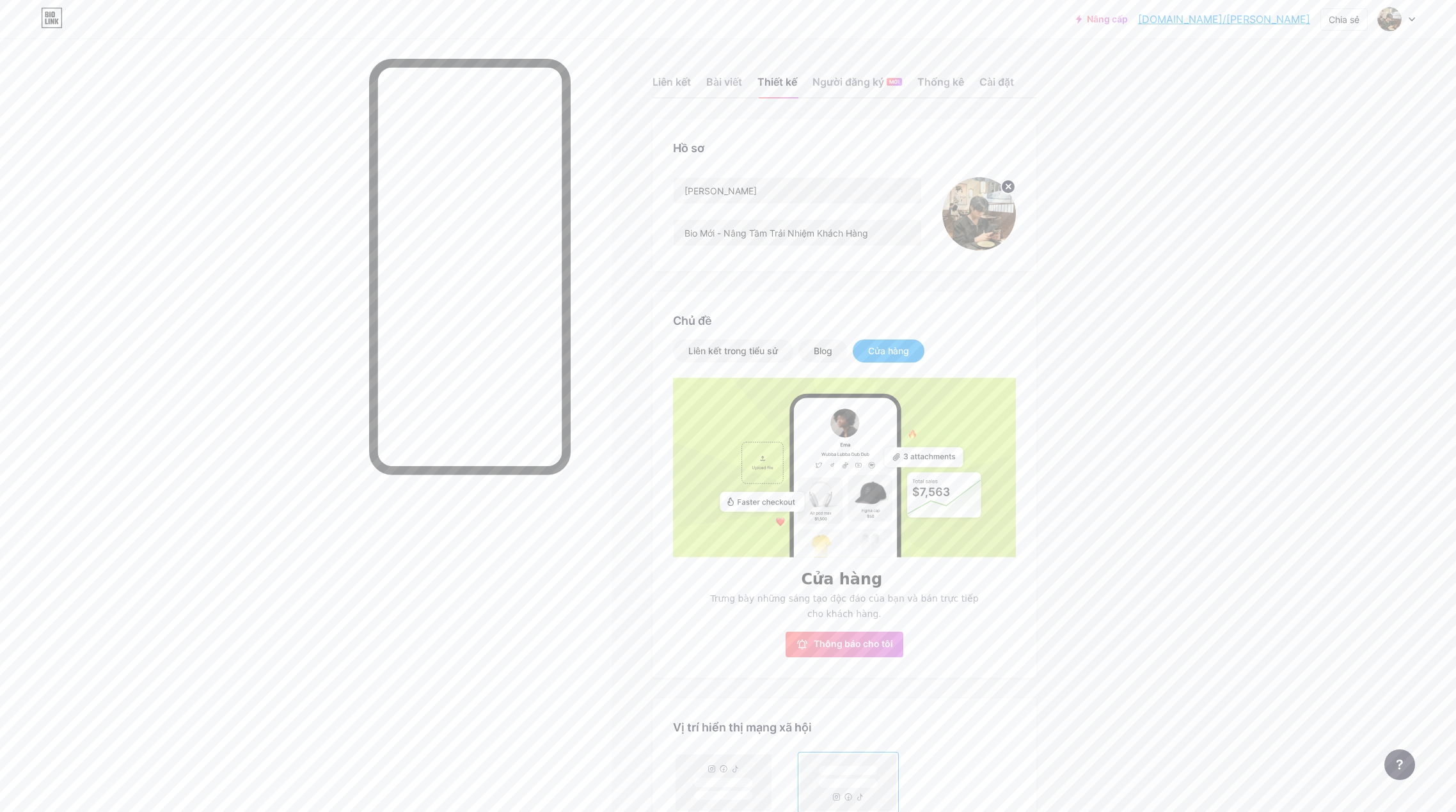
scroll to position [64, 0]
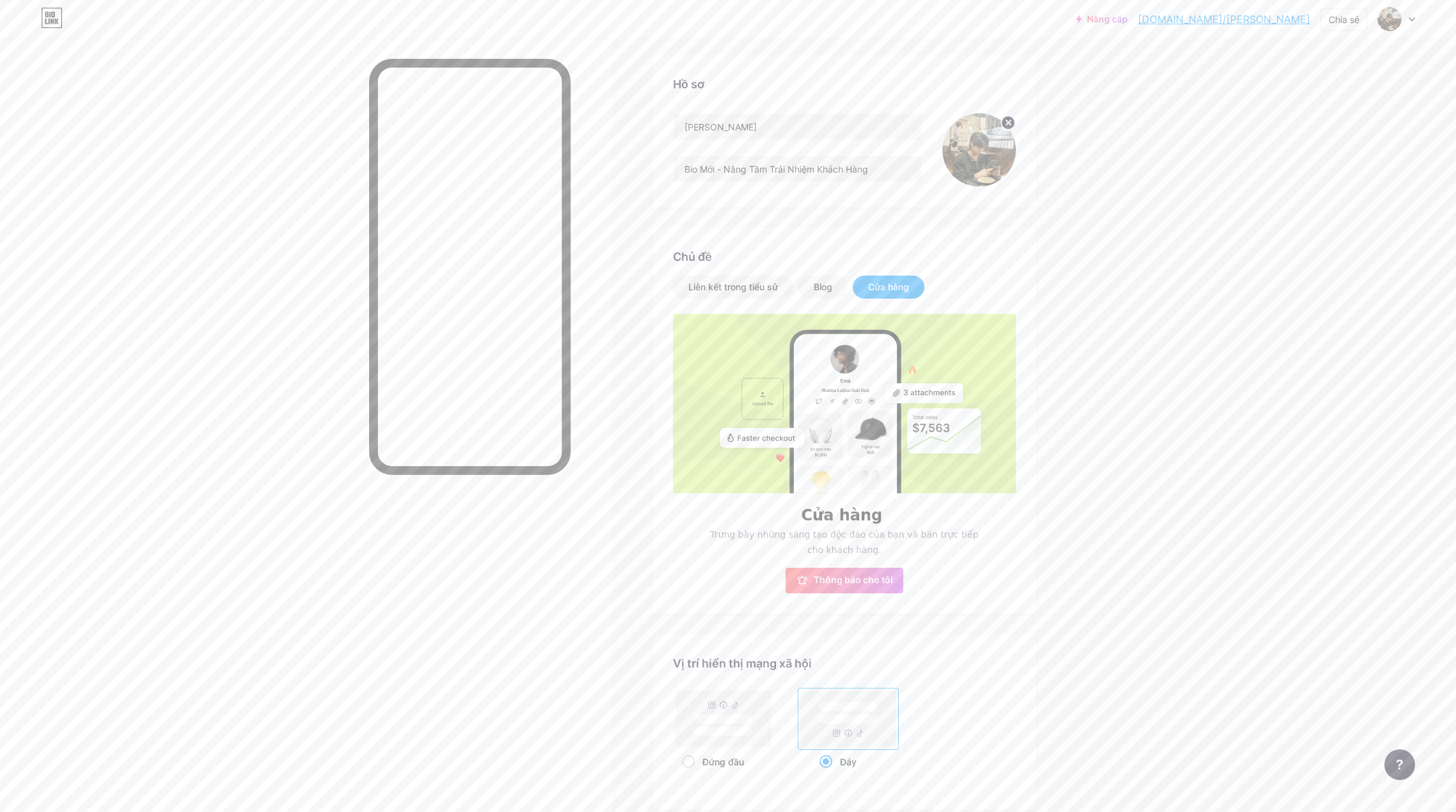
click at [807, 397] on rect at bounding box center [845, 445] width 103 height 223
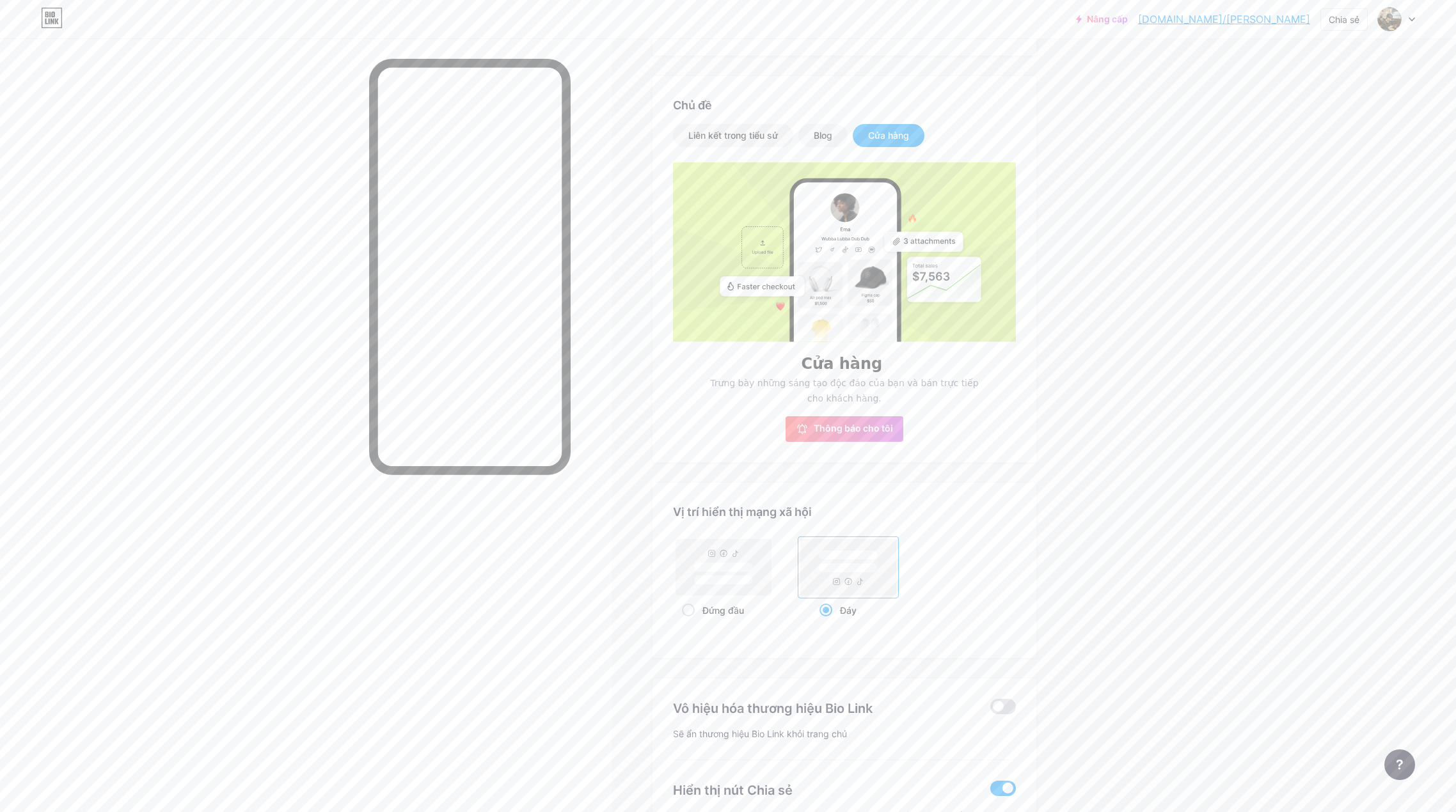
scroll to position [256, 0]
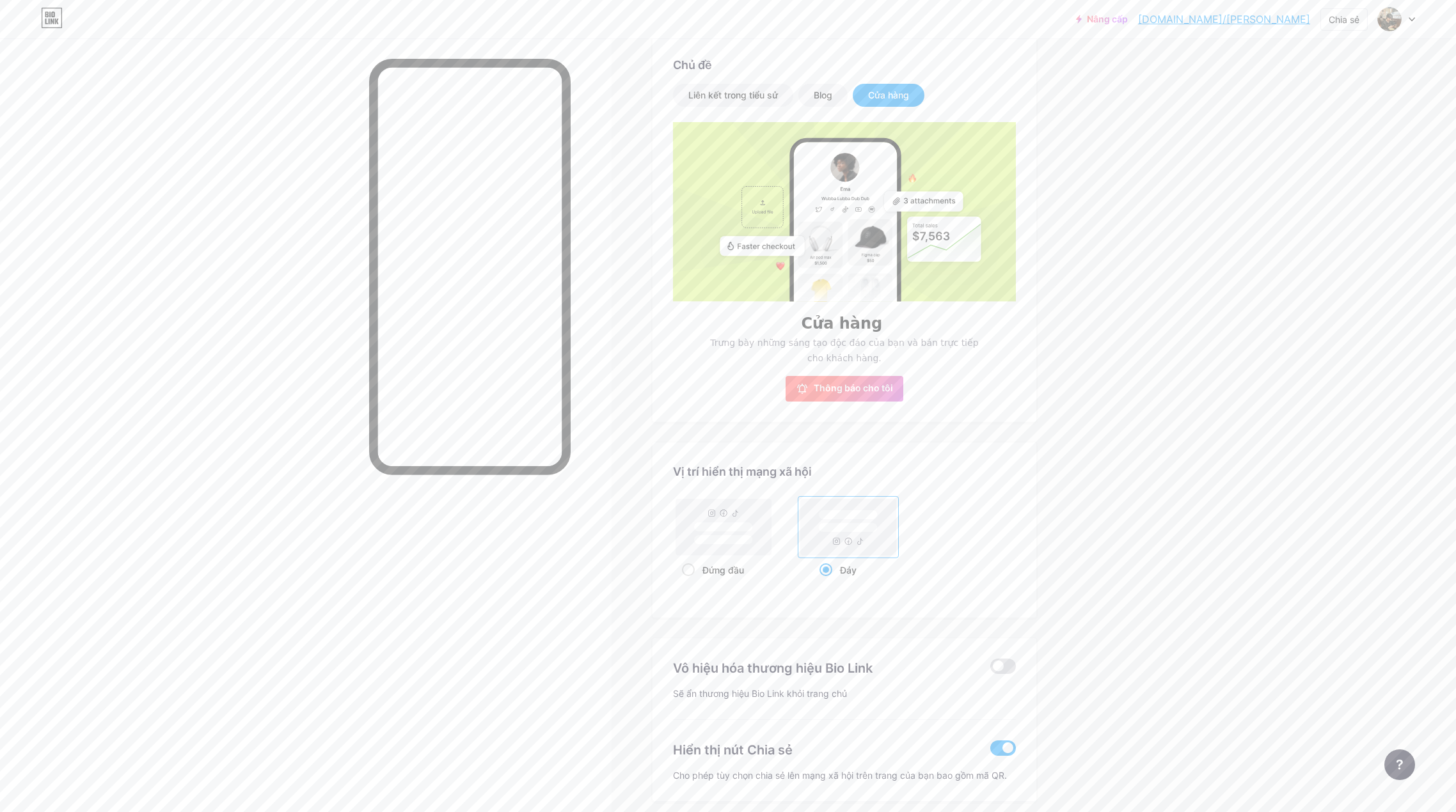
click at [847, 390] on font "Thông báo cho tôi" at bounding box center [853, 387] width 79 height 11
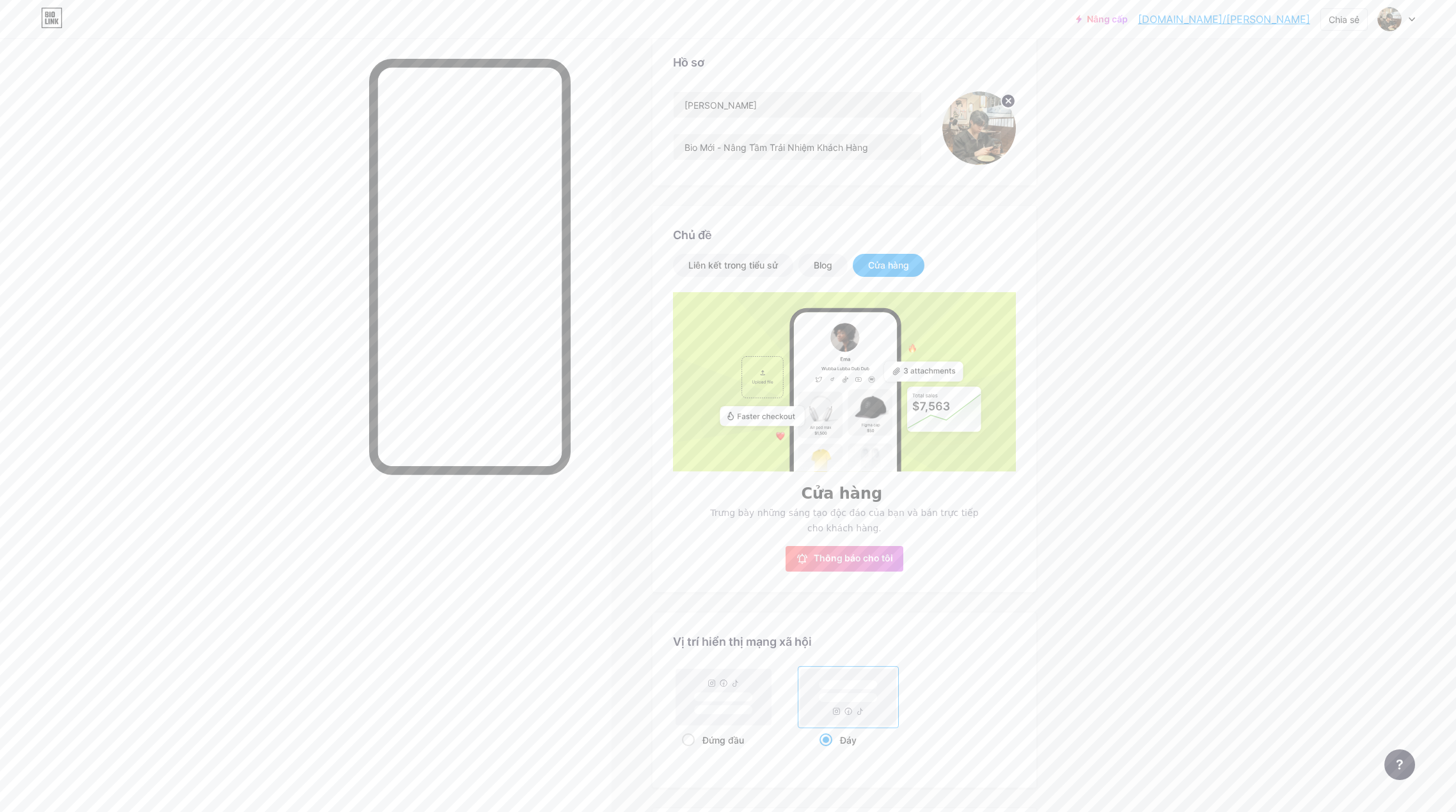
scroll to position [64, 0]
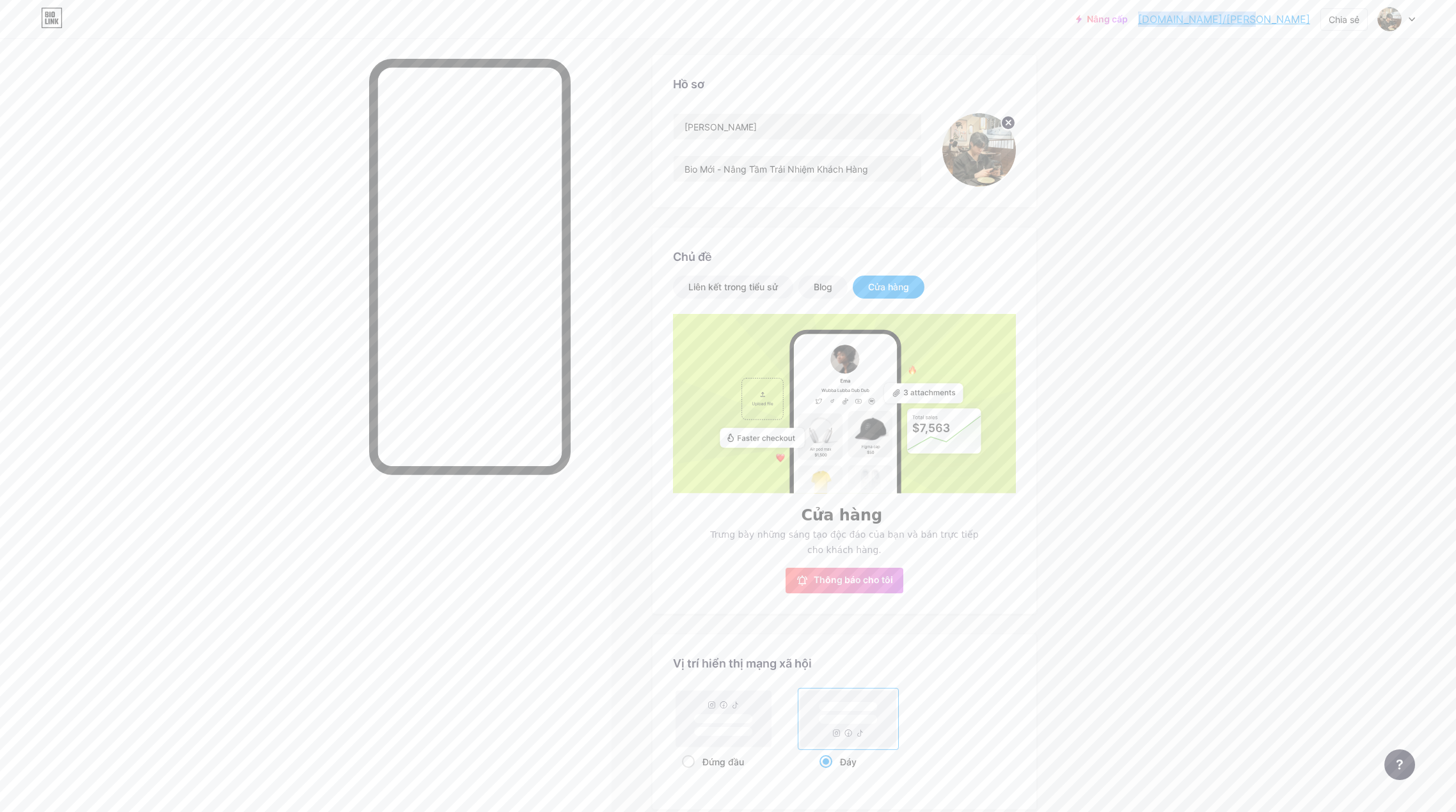
drag, startPoint x: 1211, startPoint y: 19, endPoint x: 1311, endPoint y: 20, distance: 100.0
click at [1311, 20] on div "Nâng cấp [DOMAIN_NAME]/[PERSON_NAME]... [DOMAIN_NAME]/nguyentozv Chia sẻ Chuyển…" at bounding box center [1245, 19] width 339 height 23
copy font "[DOMAIN_NAME]/[PERSON_NAME]"
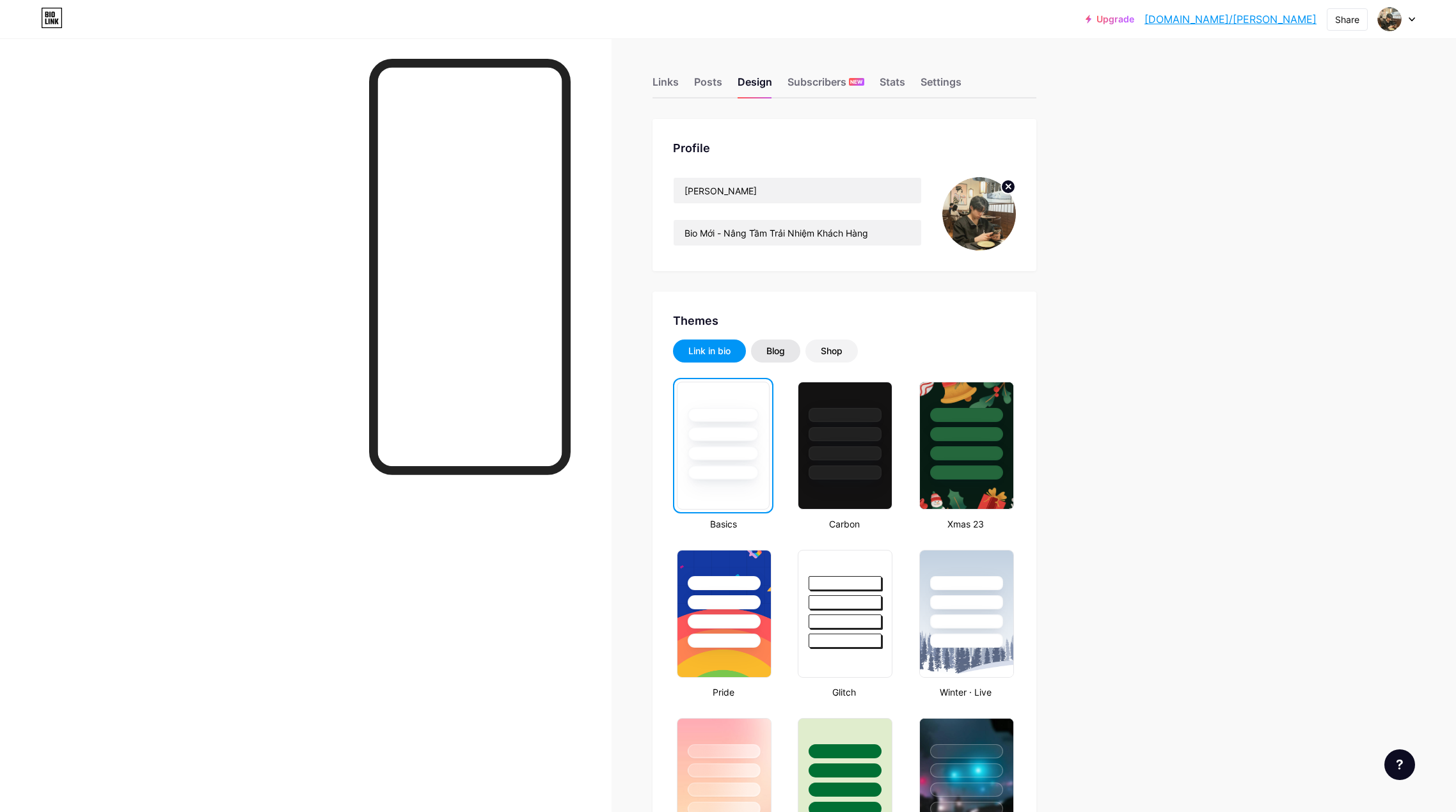
click at [783, 349] on div "Blog" at bounding box center [776, 351] width 19 height 13
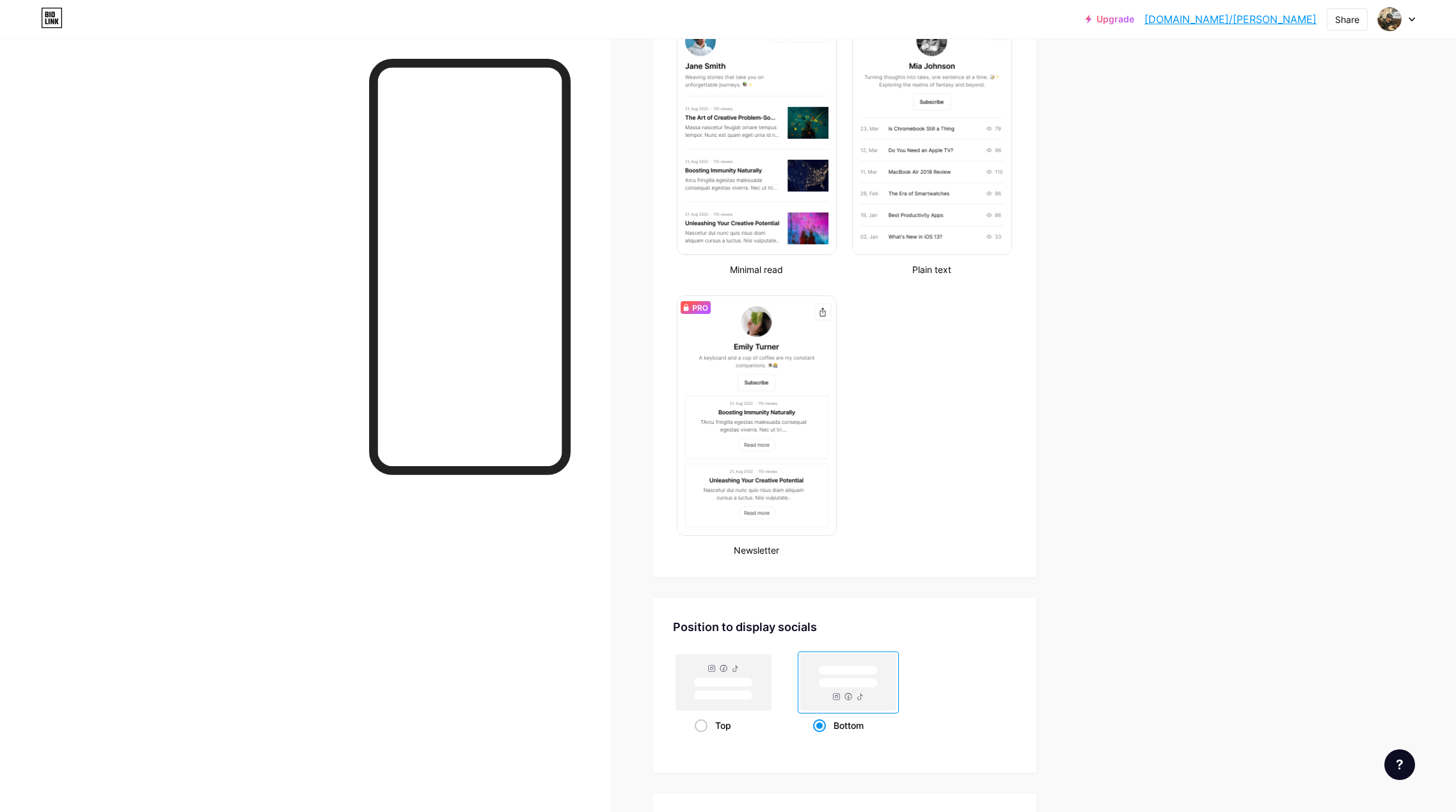
scroll to position [257, 0]
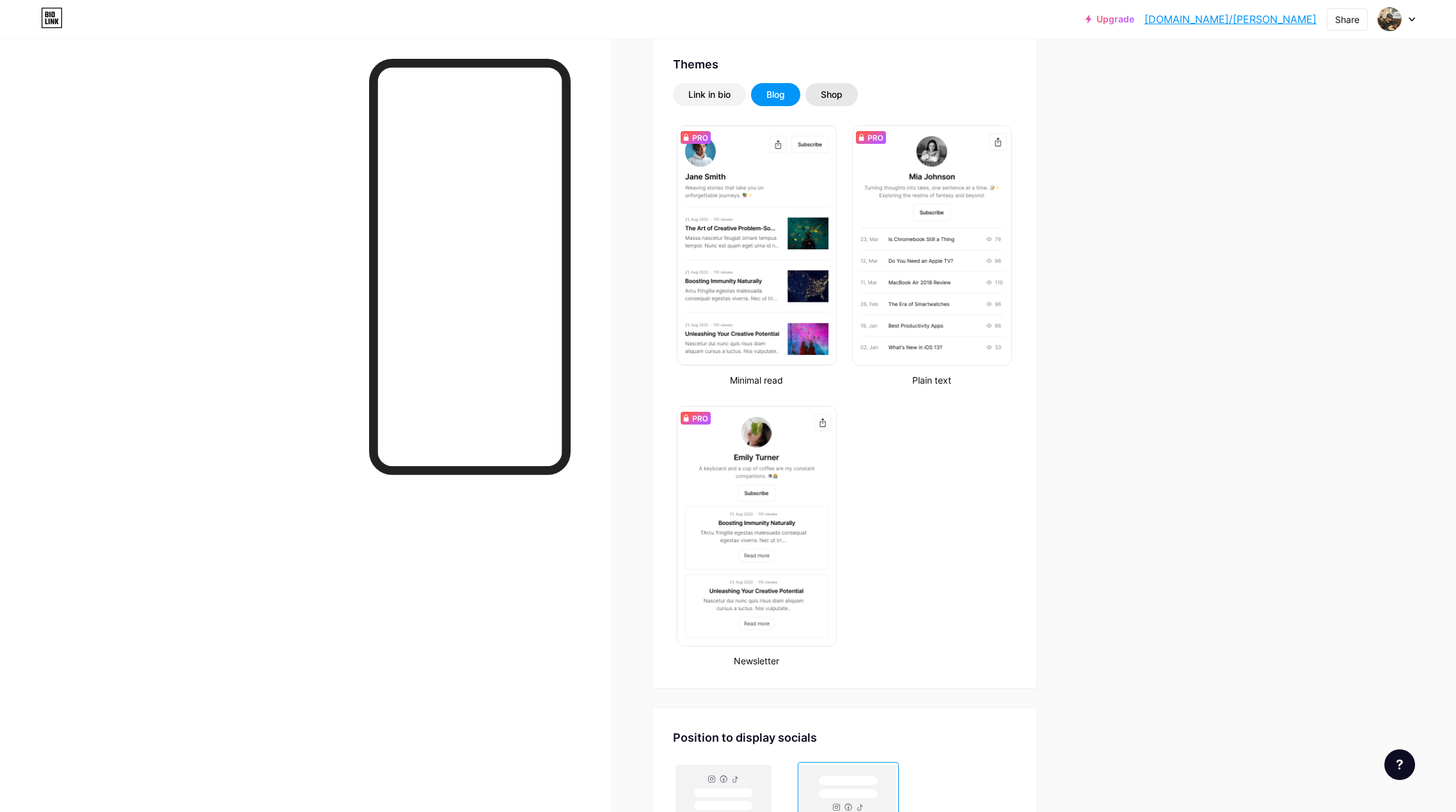
click at [842, 96] on div "Shop" at bounding box center [831, 94] width 21 height 13
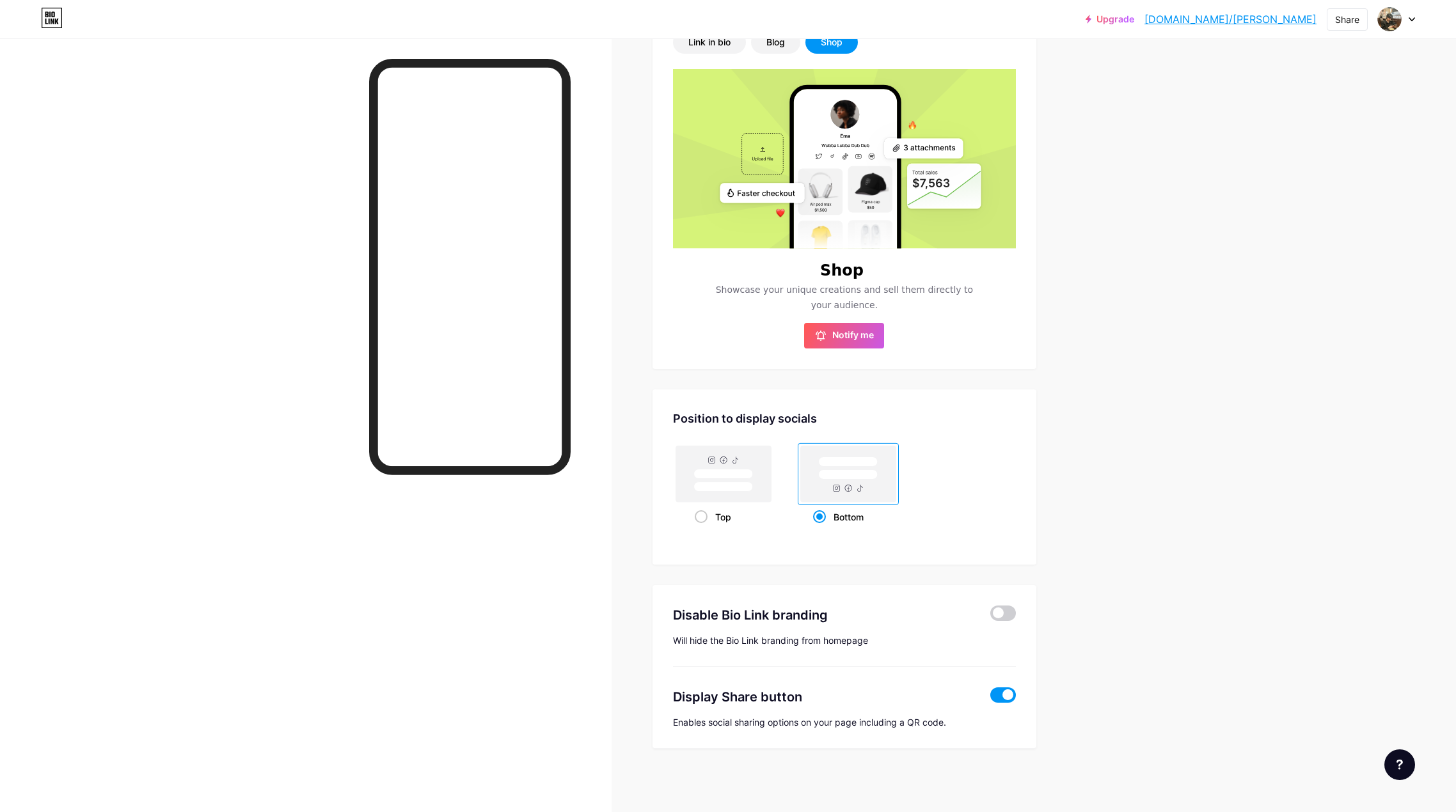
scroll to position [310, 0]
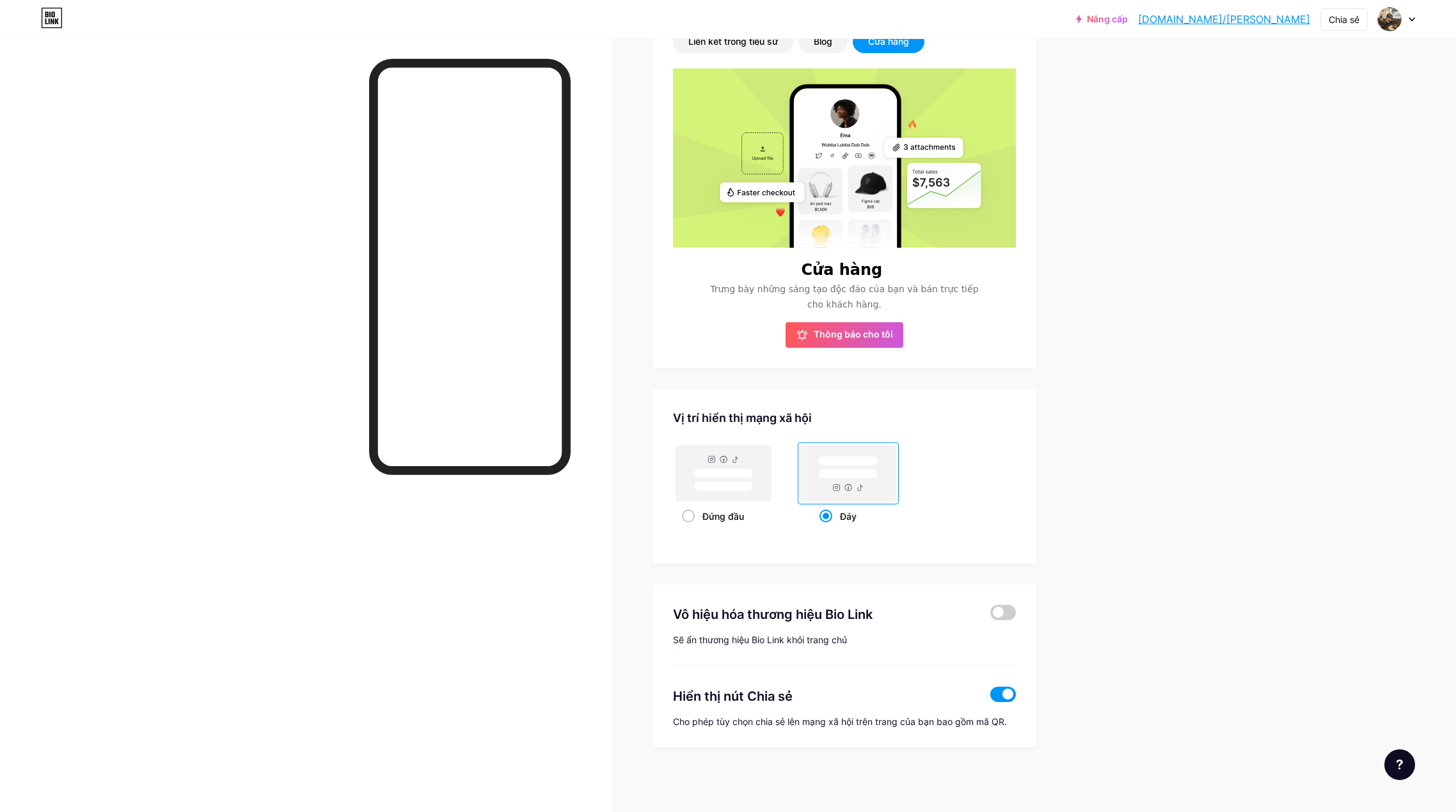
click at [1181, 330] on div "Nâng cấp bio.link/nguyen... bio.link/nguyentozv Chia sẻ Chuyển đổi tài khoản To…" at bounding box center [728, 251] width 1456 height 1122
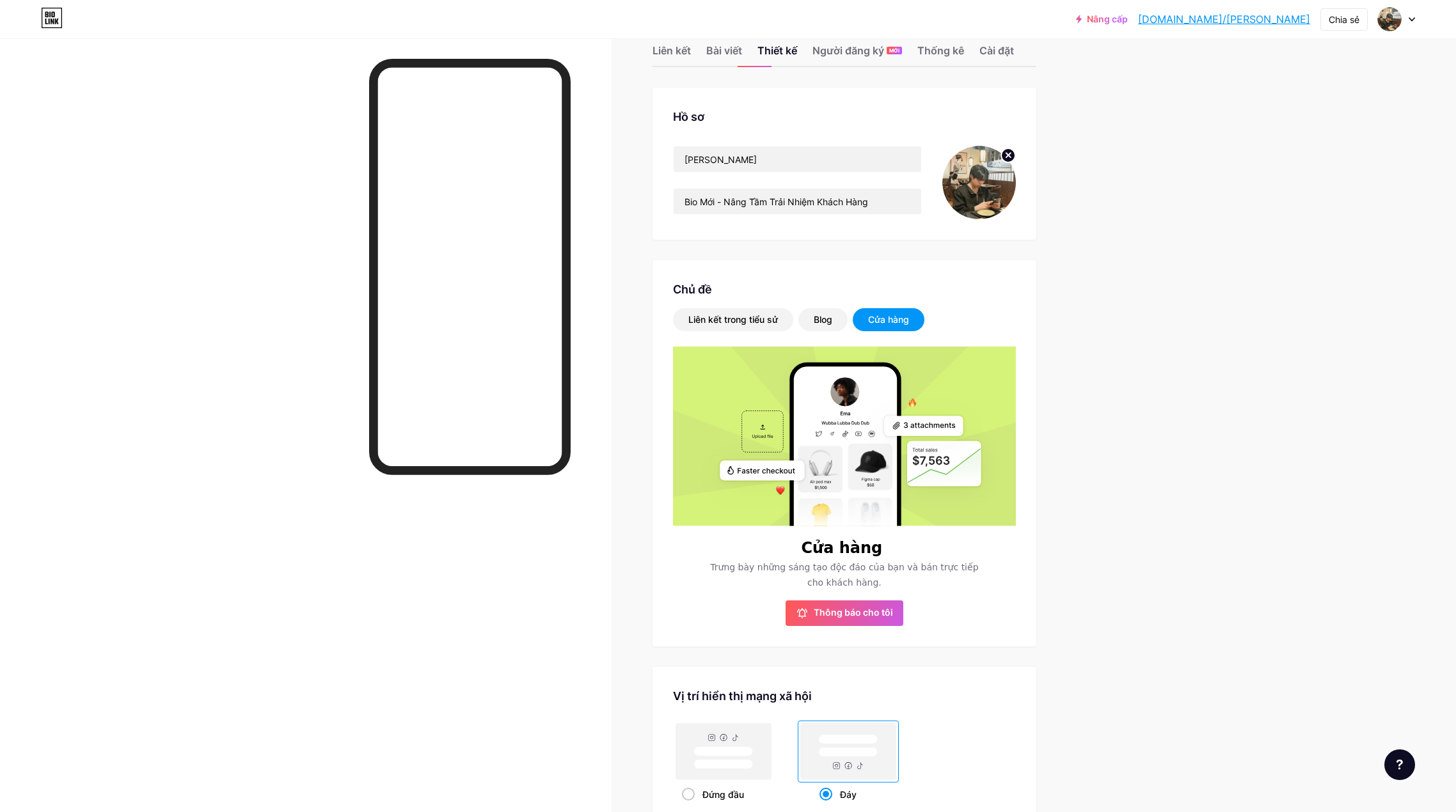
scroll to position [0, 0]
